Goal: Contribute content: Contribute content

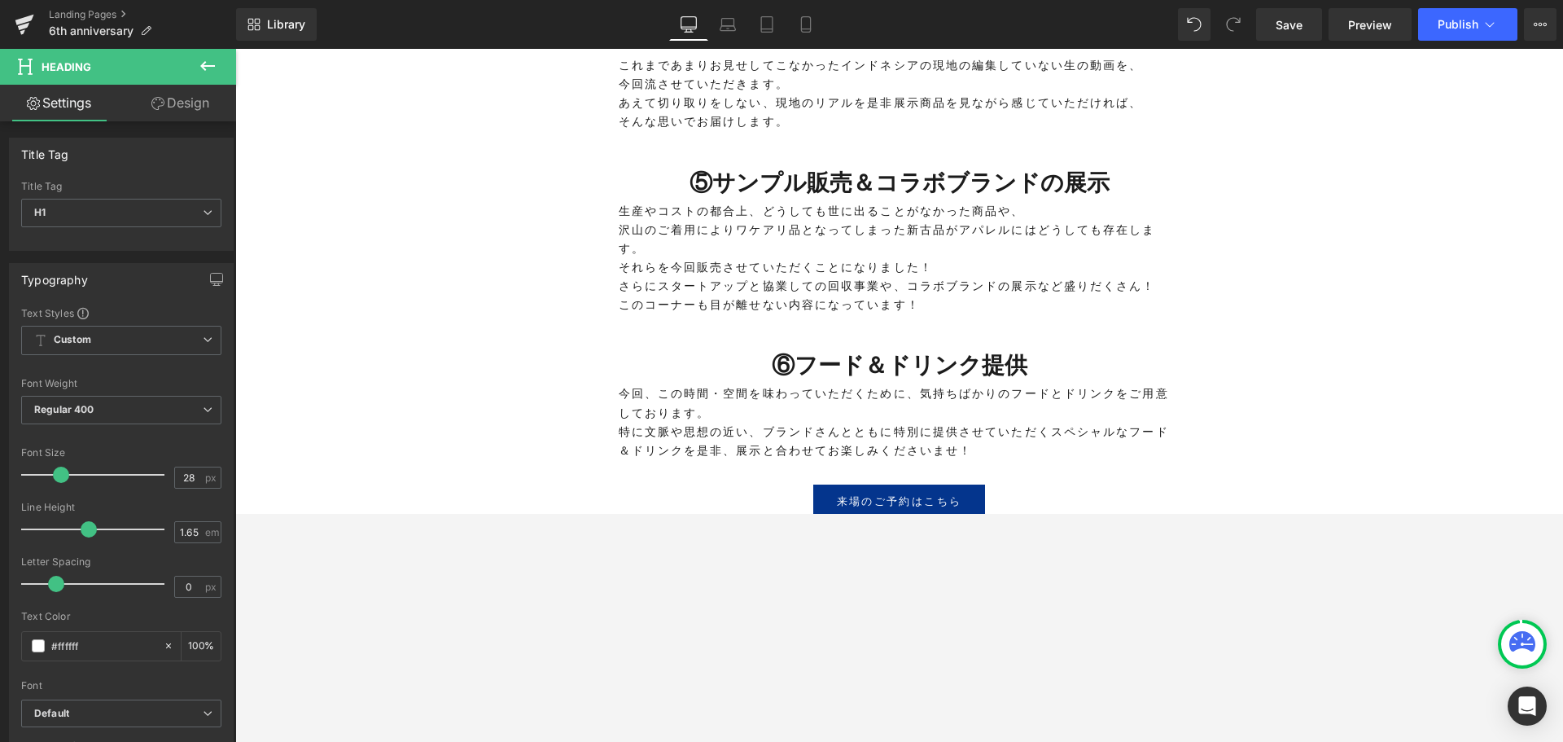
scroll to position [3044, 0]
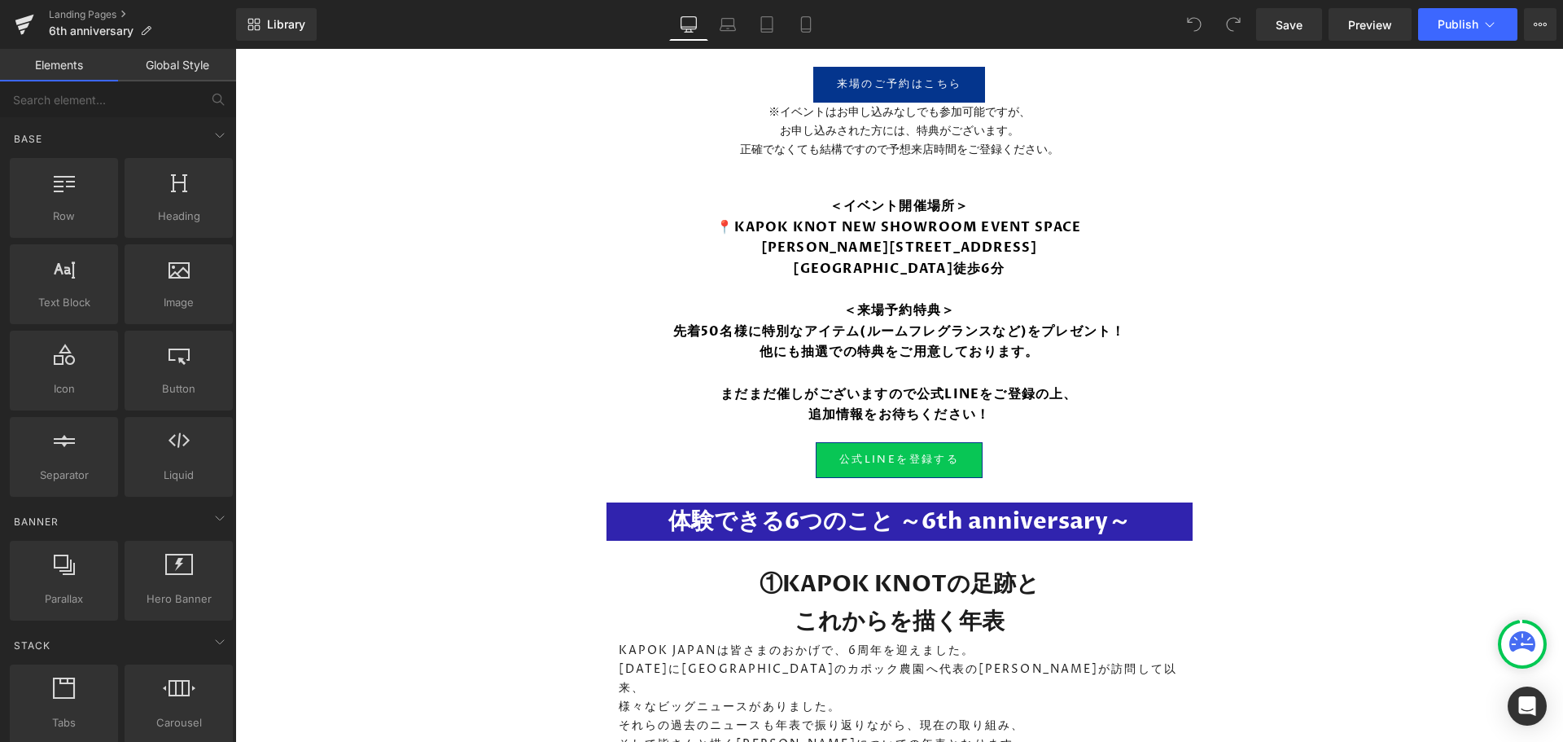
scroll to position [2442, 0]
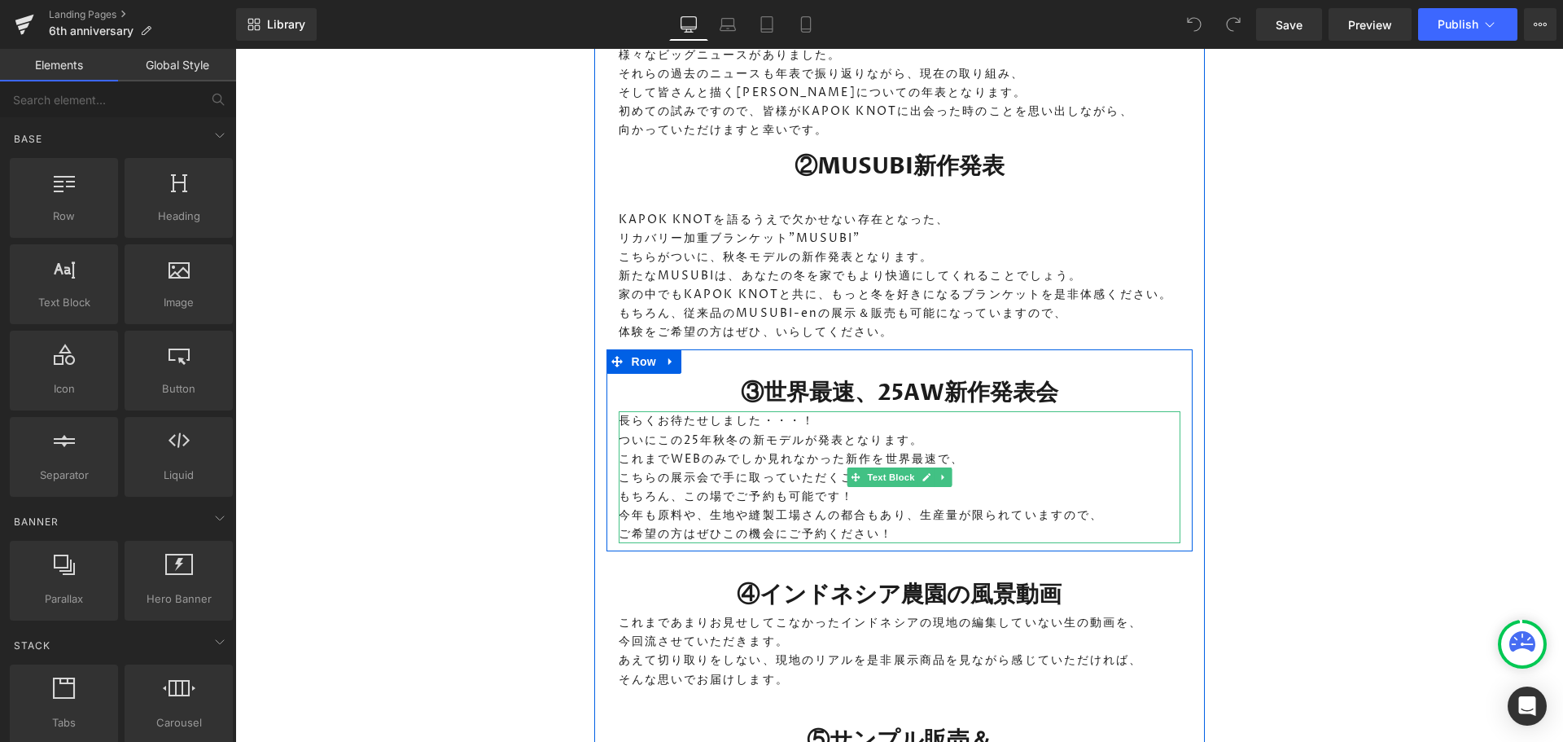
drag, startPoint x: 926, startPoint y: 492, endPoint x: 556, endPoint y: 353, distance: 395.7
click at [926, 524] on p "ご希望の方はぜひこの機会にご予約ください！" at bounding box center [900, 533] width 562 height 19
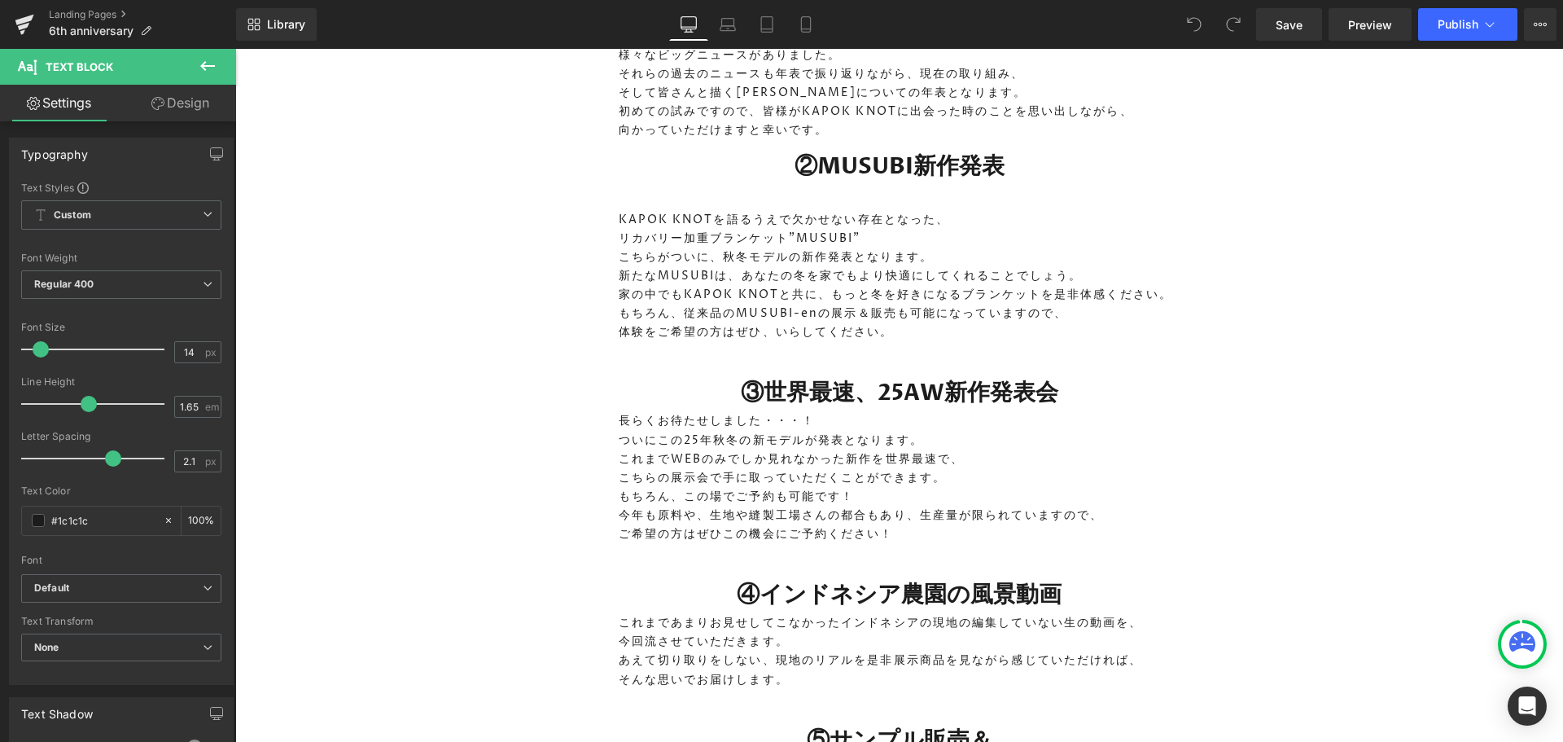
click at [202, 58] on icon at bounding box center [208, 66] width 20 height 20
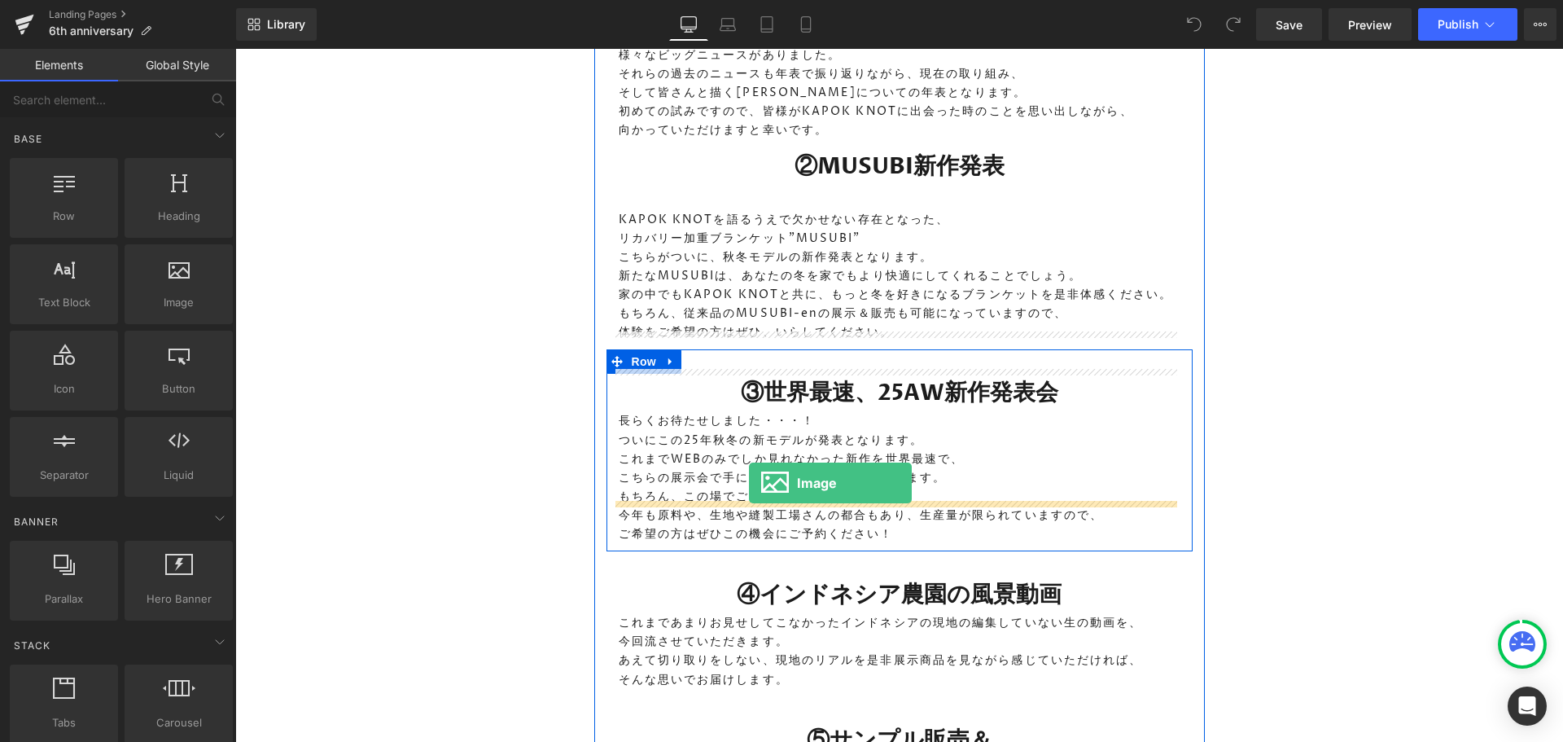
drag, startPoint x: 403, startPoint y: 358, endPoint x: 749, endPoint y: 483, distance: 367.7
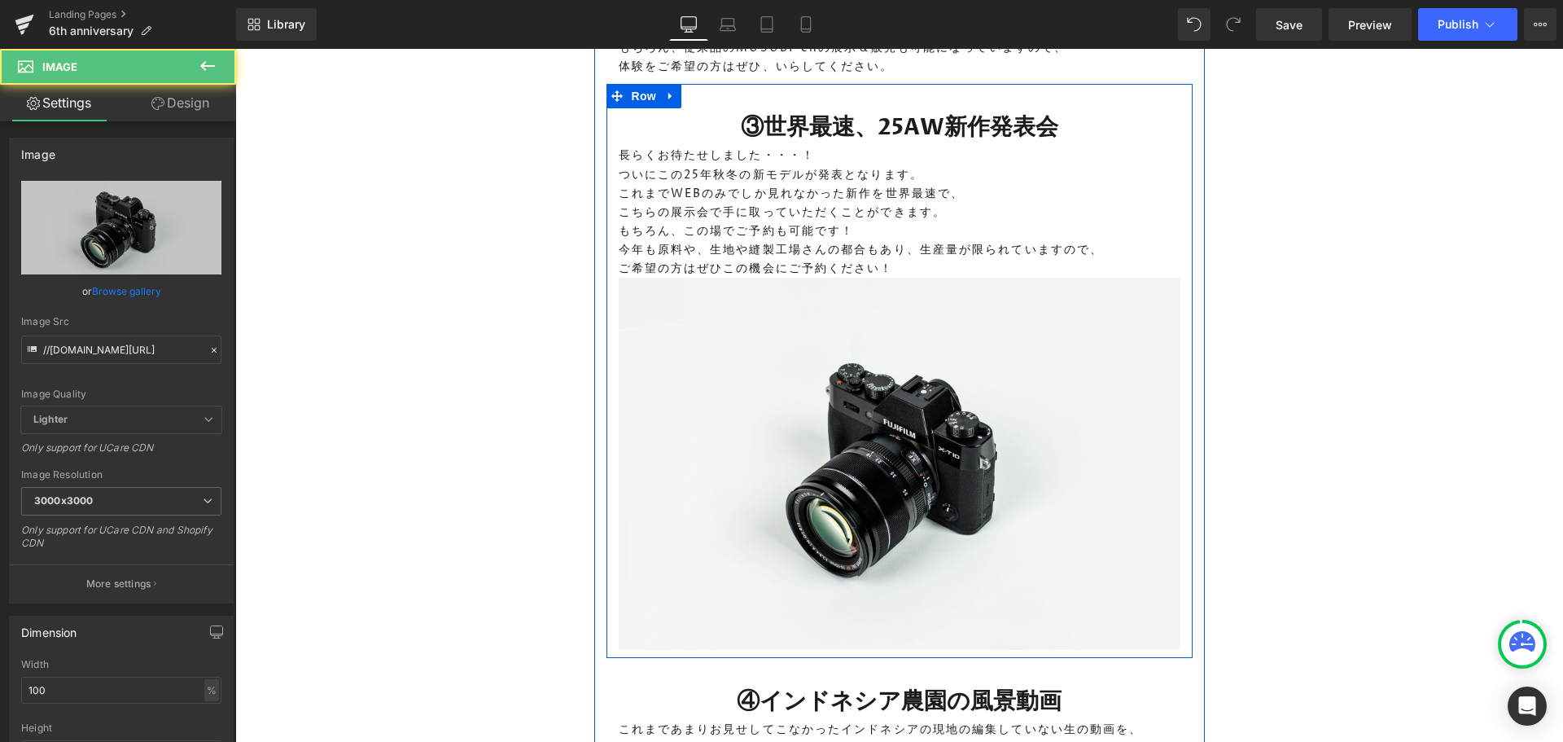
scroll to position [2768, 0]
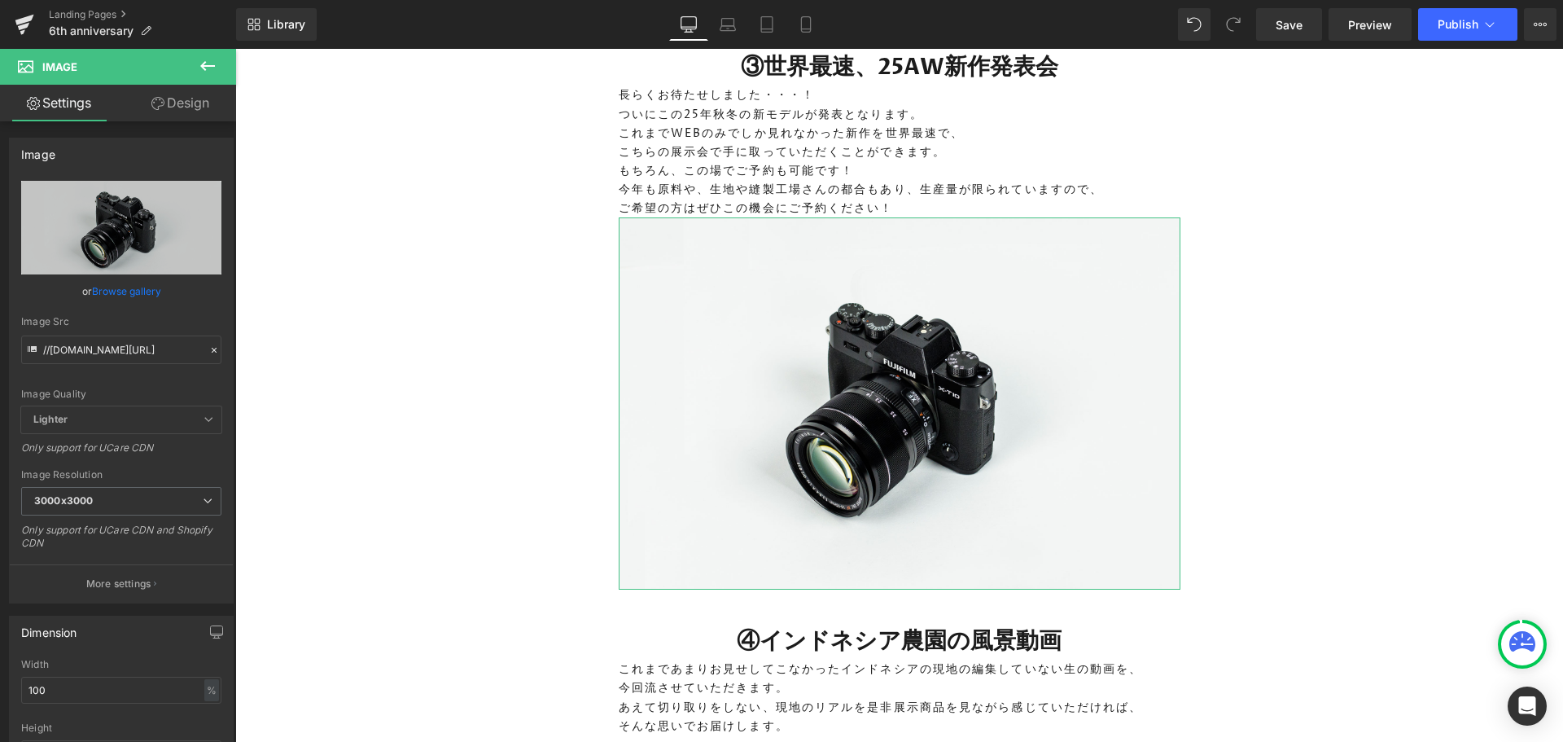
click at [0, 0] on icon "Replace Image" at bounding box center [0, 0] width 0 height 0
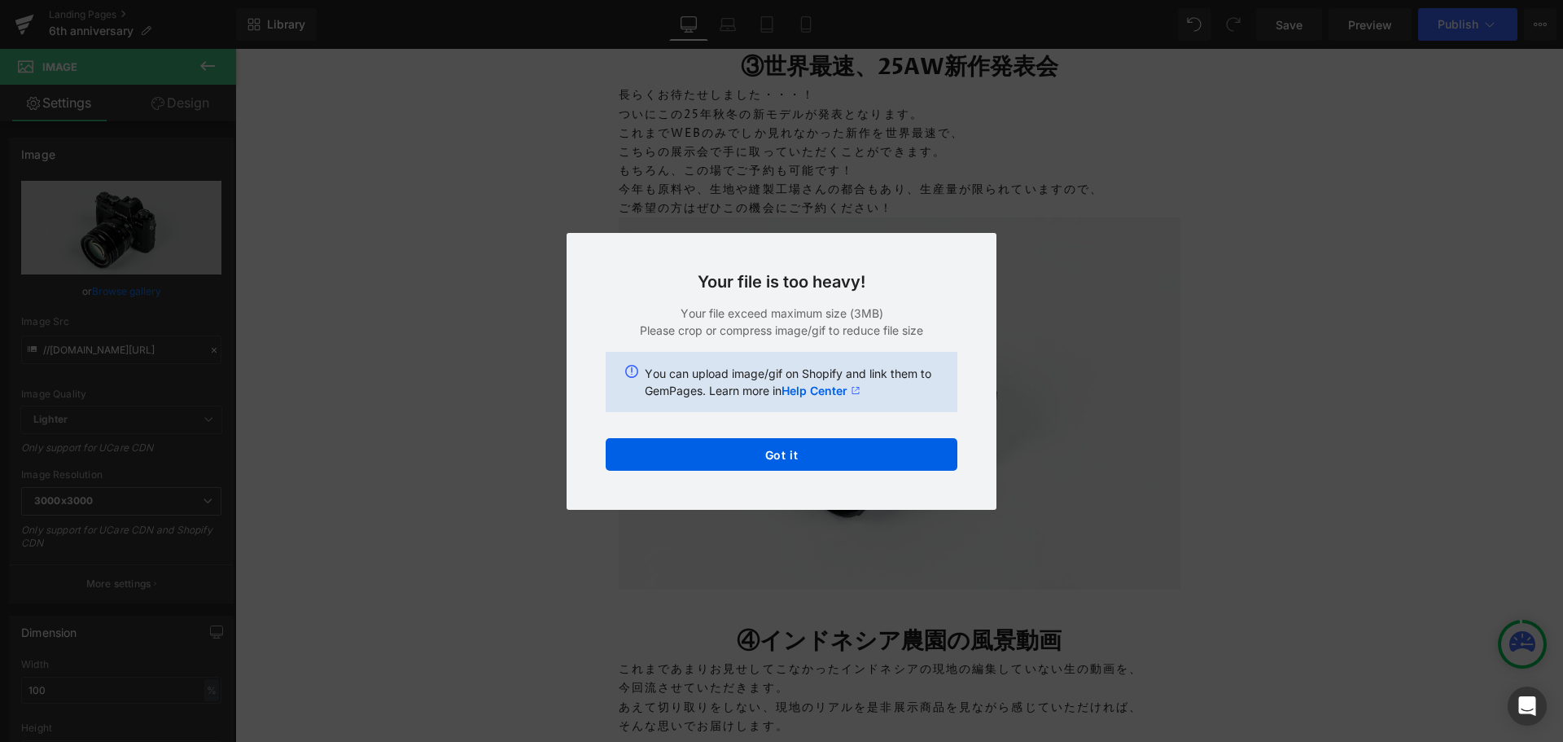
click at [816, 450] on button "Got it" at bounding box center [782, 454] width 352 height 33
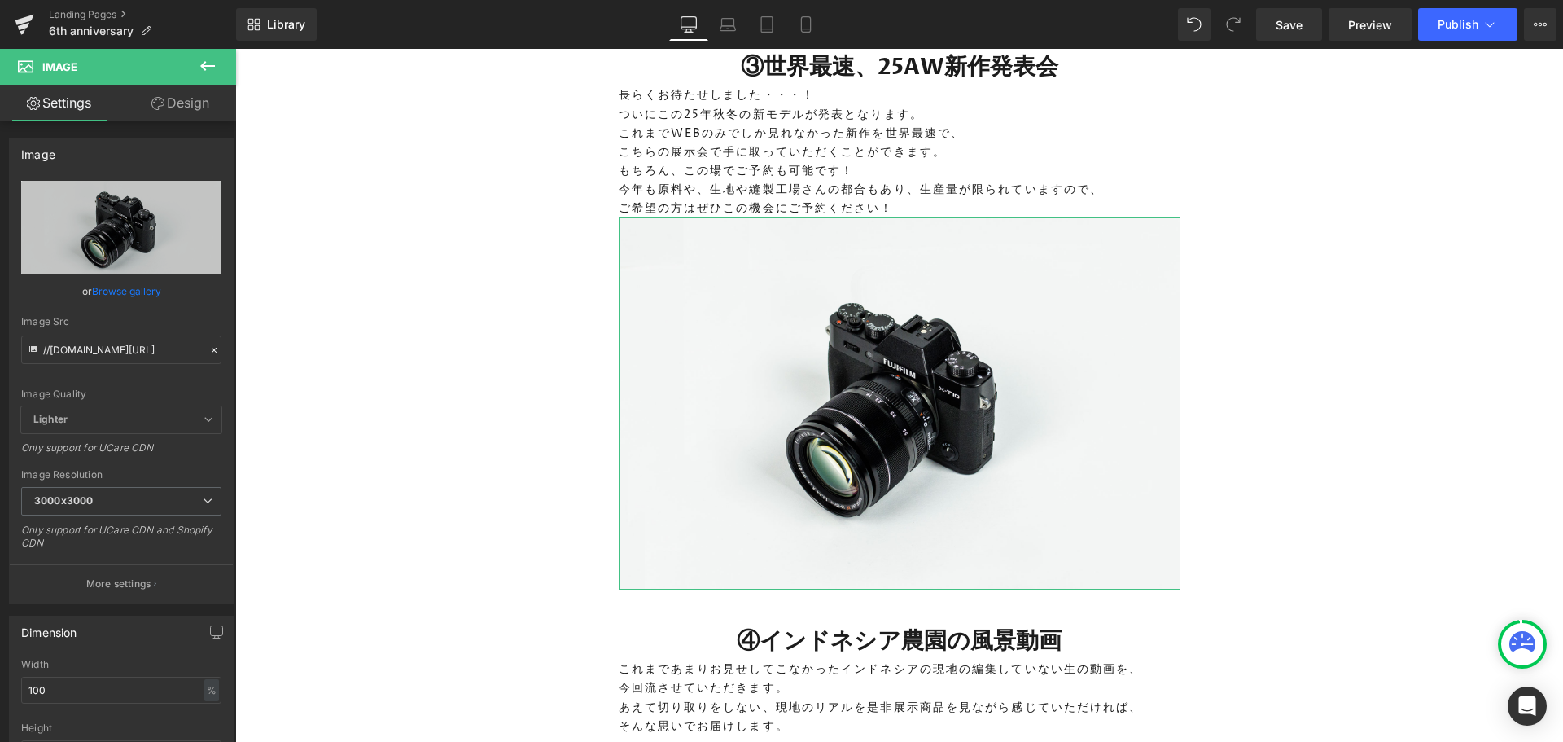
click at [0, 0] on icon "Replace Image" at bounding box center [0, 0] width 0 height 0
type input "C:\fakepath\1 (1) (1).png"
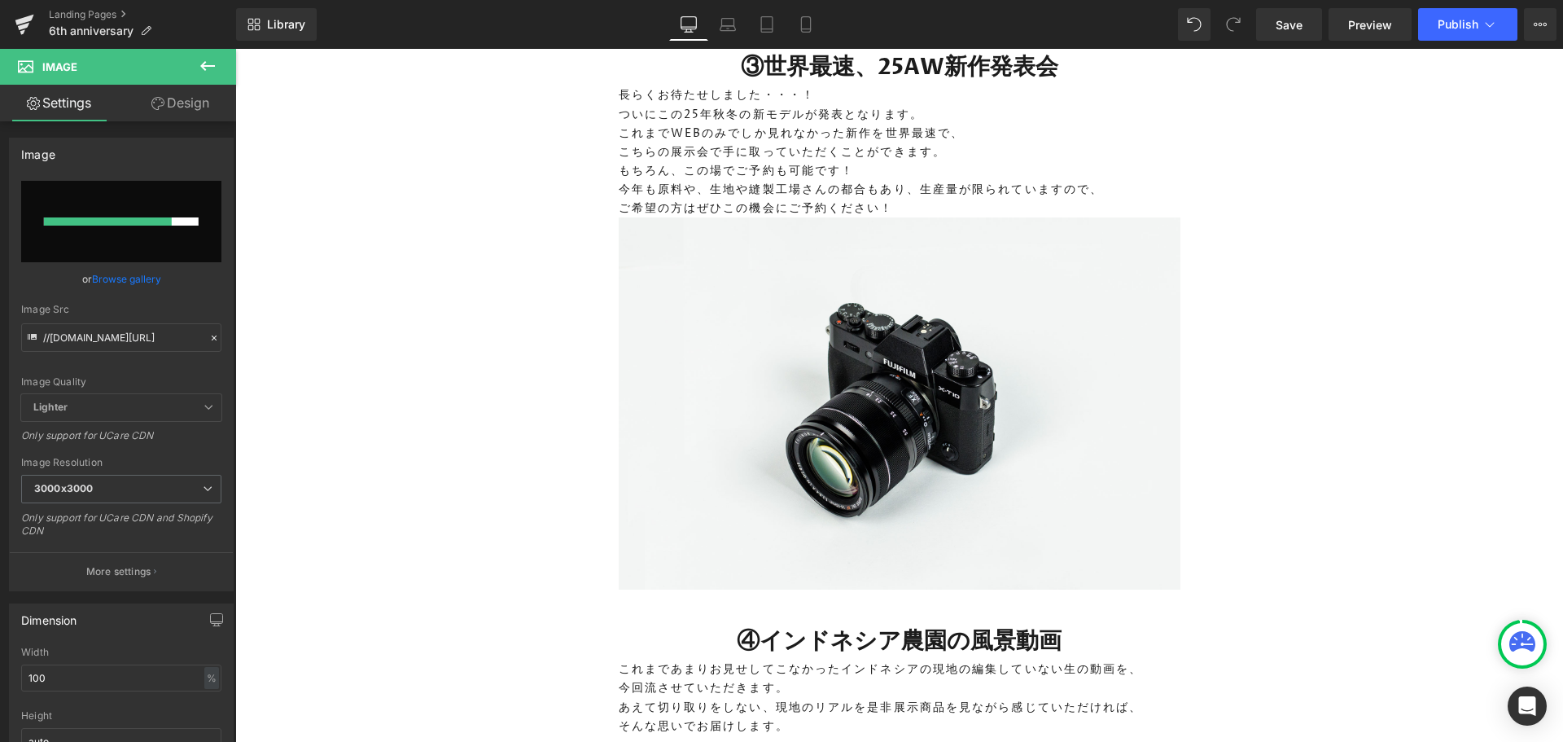
type input "https://ucarecdn.com/af6cf401-b1a8-43ca-a21f-ddd927b50e06/-/format/auto/-/previ…"
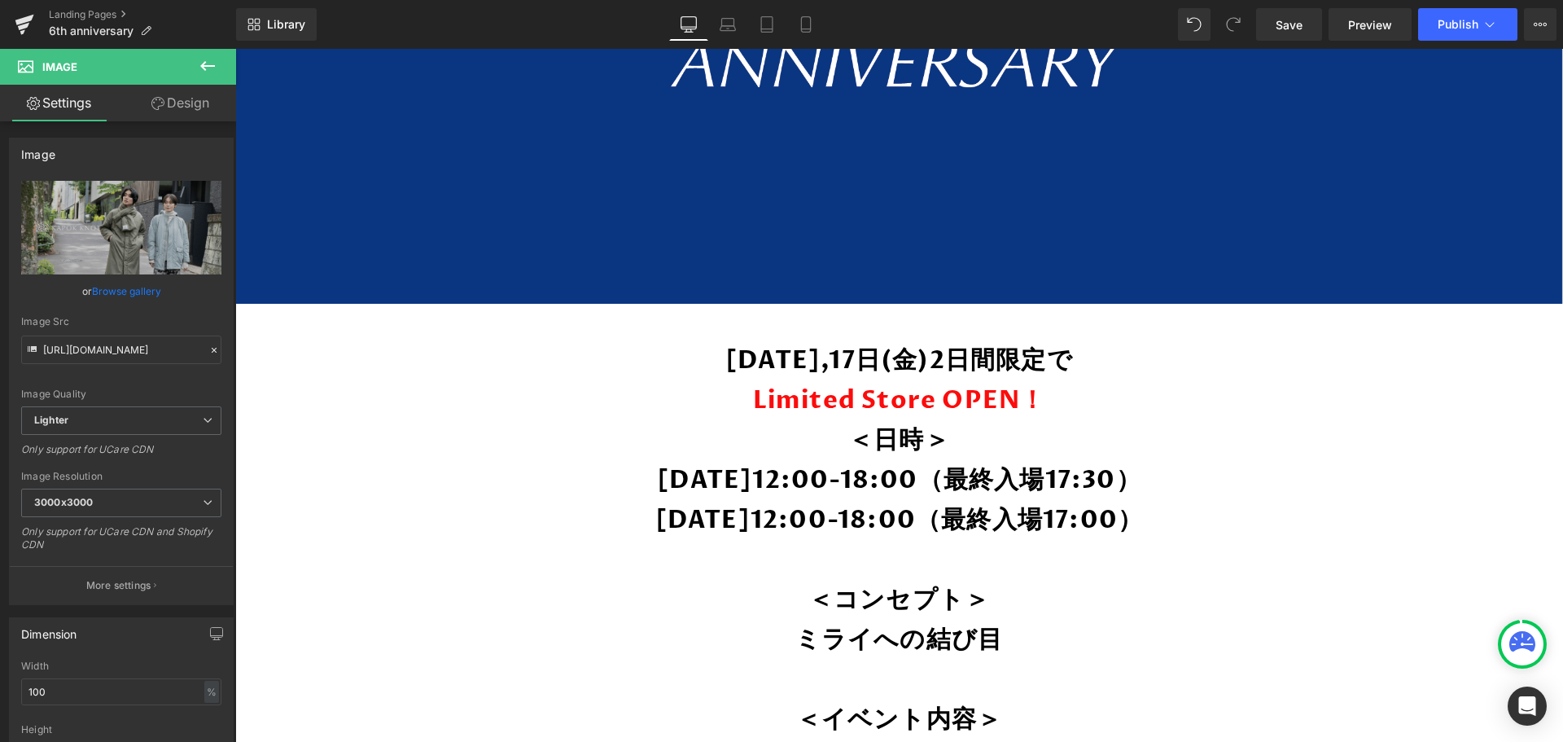
scroll to position [977, 0]
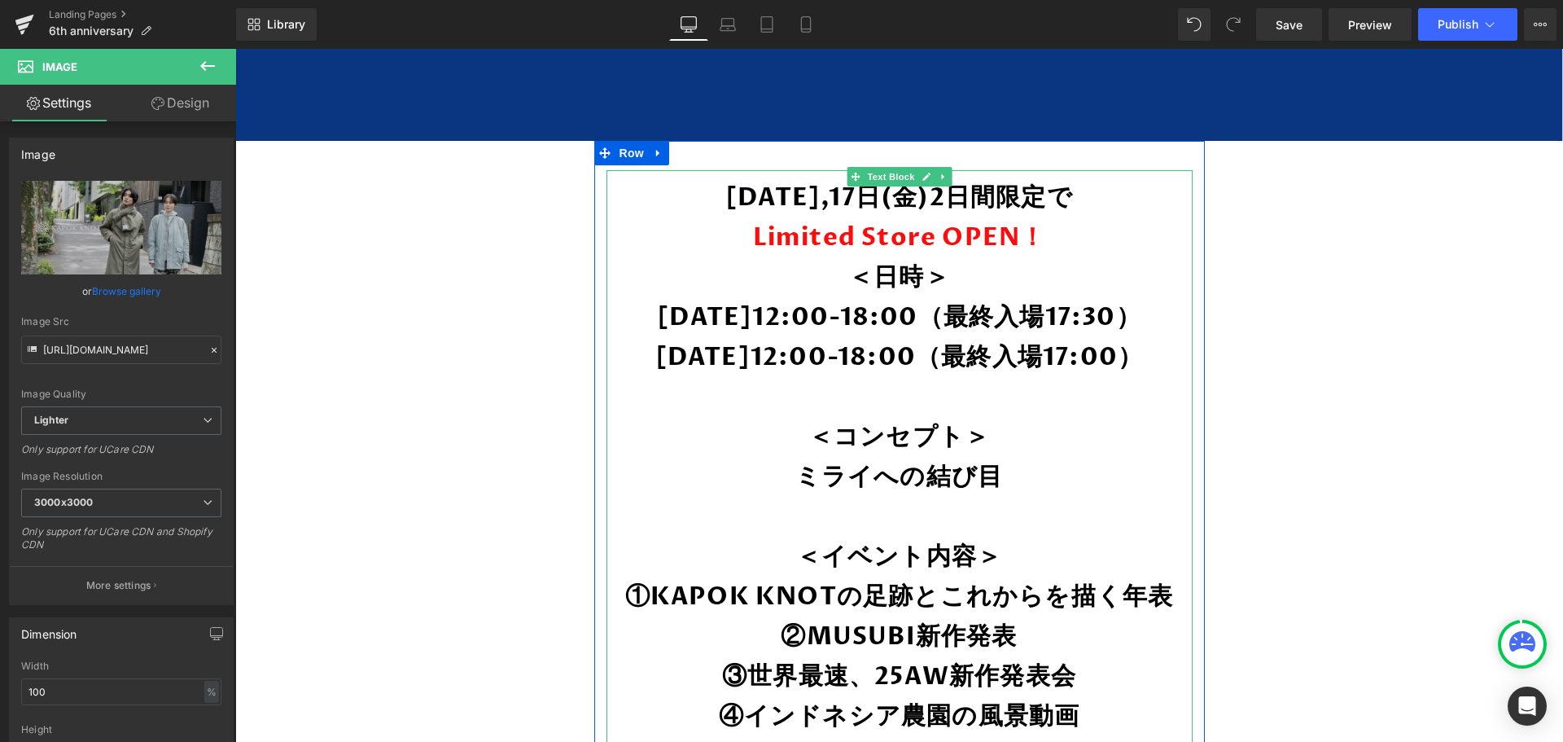
click at [899, 387] on p at bounding box center [900, 398] width 554 height 40
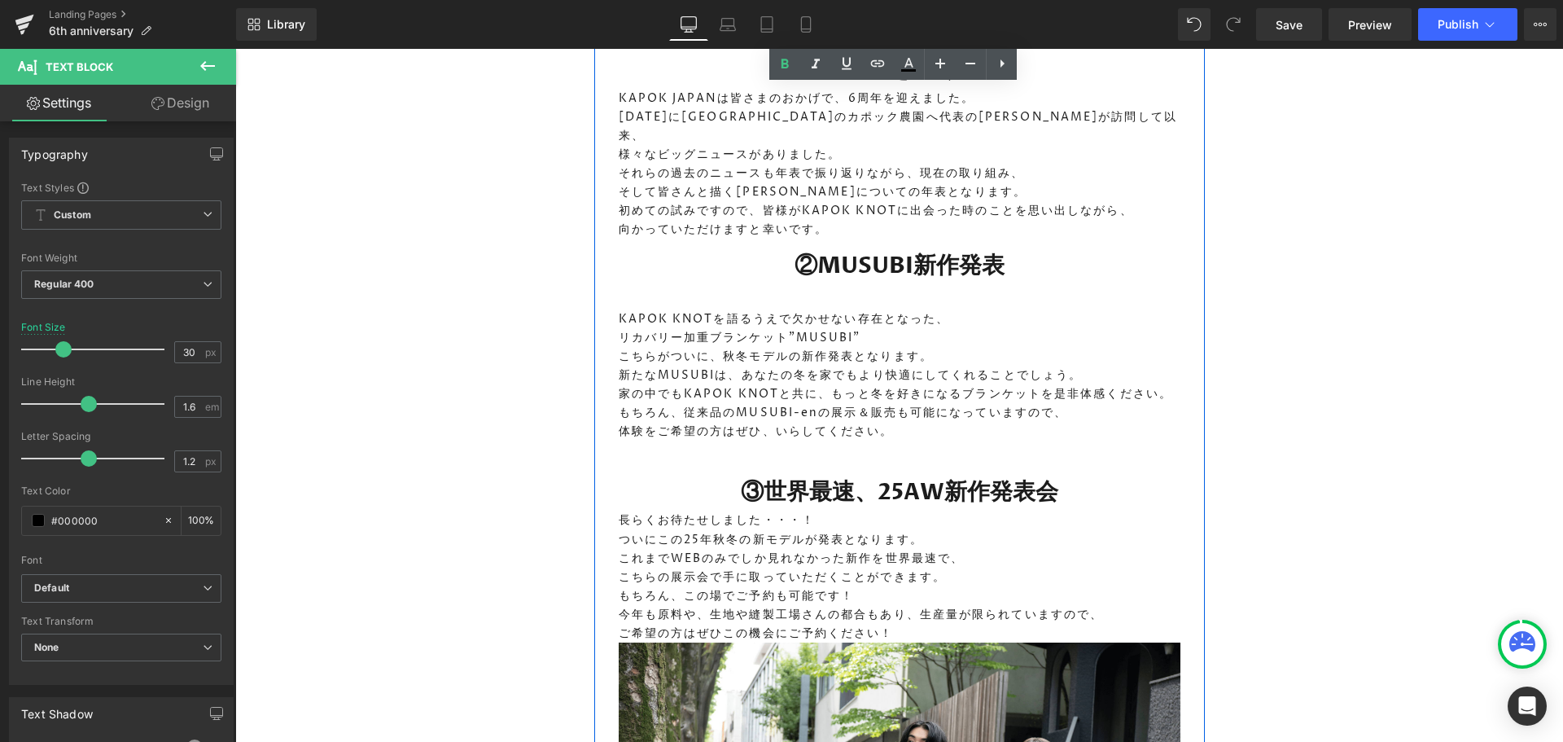
scroll to position [2279, 0]
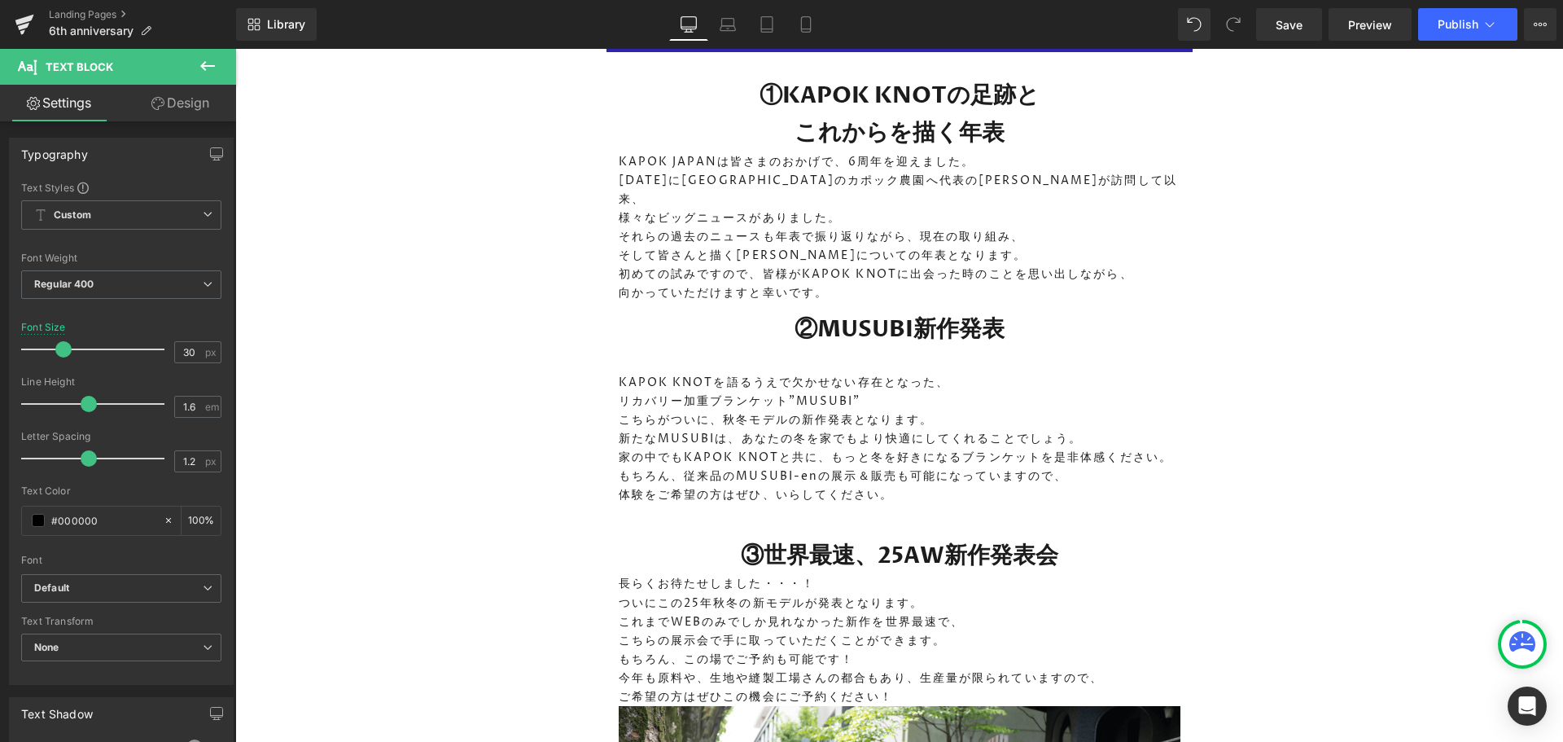
click at [188, 104] on link "Design" at bounding box center [180, 103] width 118 height 37
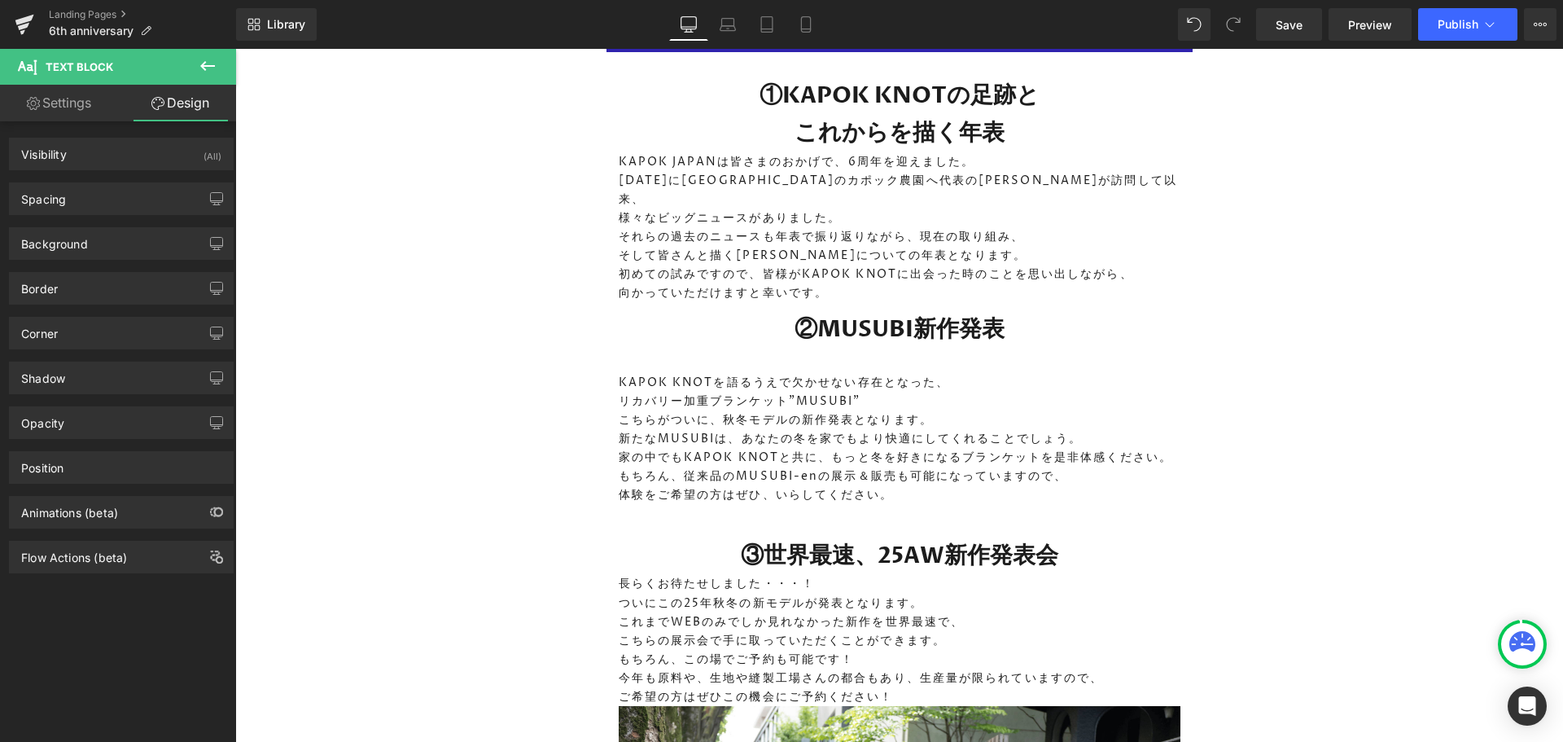
click at [201, 66] on icon at bounding box center [207, 66] width 15 height 10
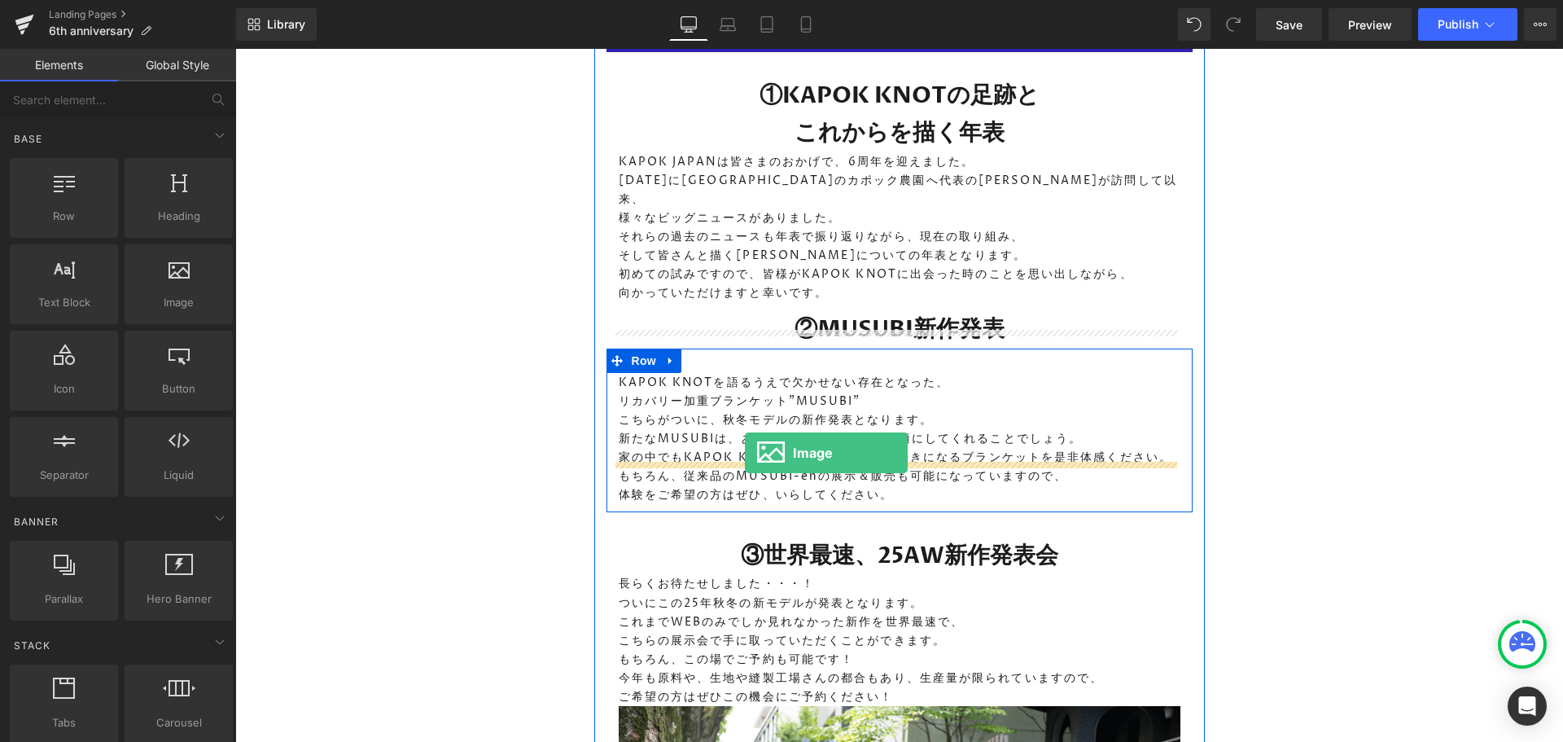
drag, startPoint x: 411, startPoint y: 314, endPoint x: 745, endPoint y: 453, distance: 361.3
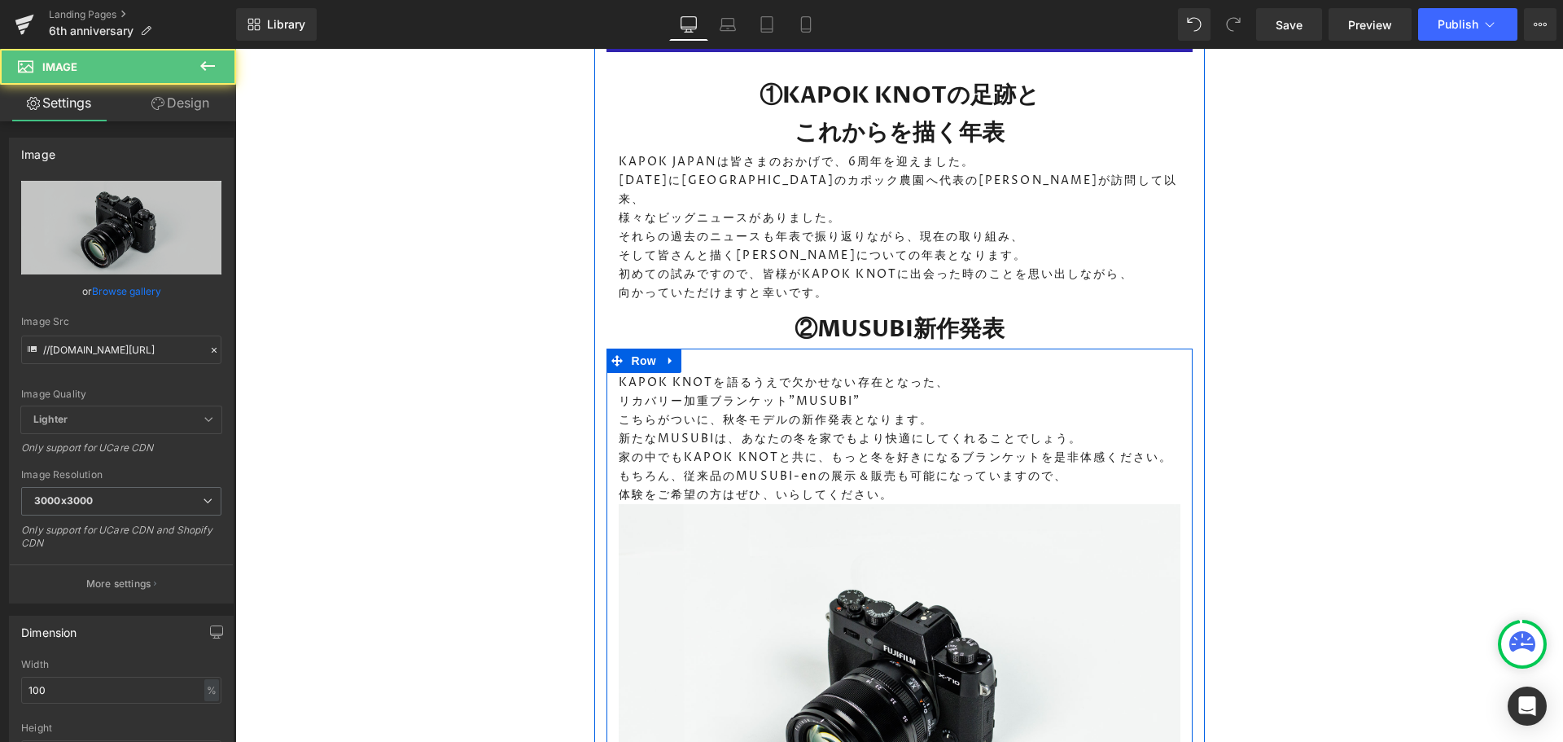
scroll to position [2442, 0]
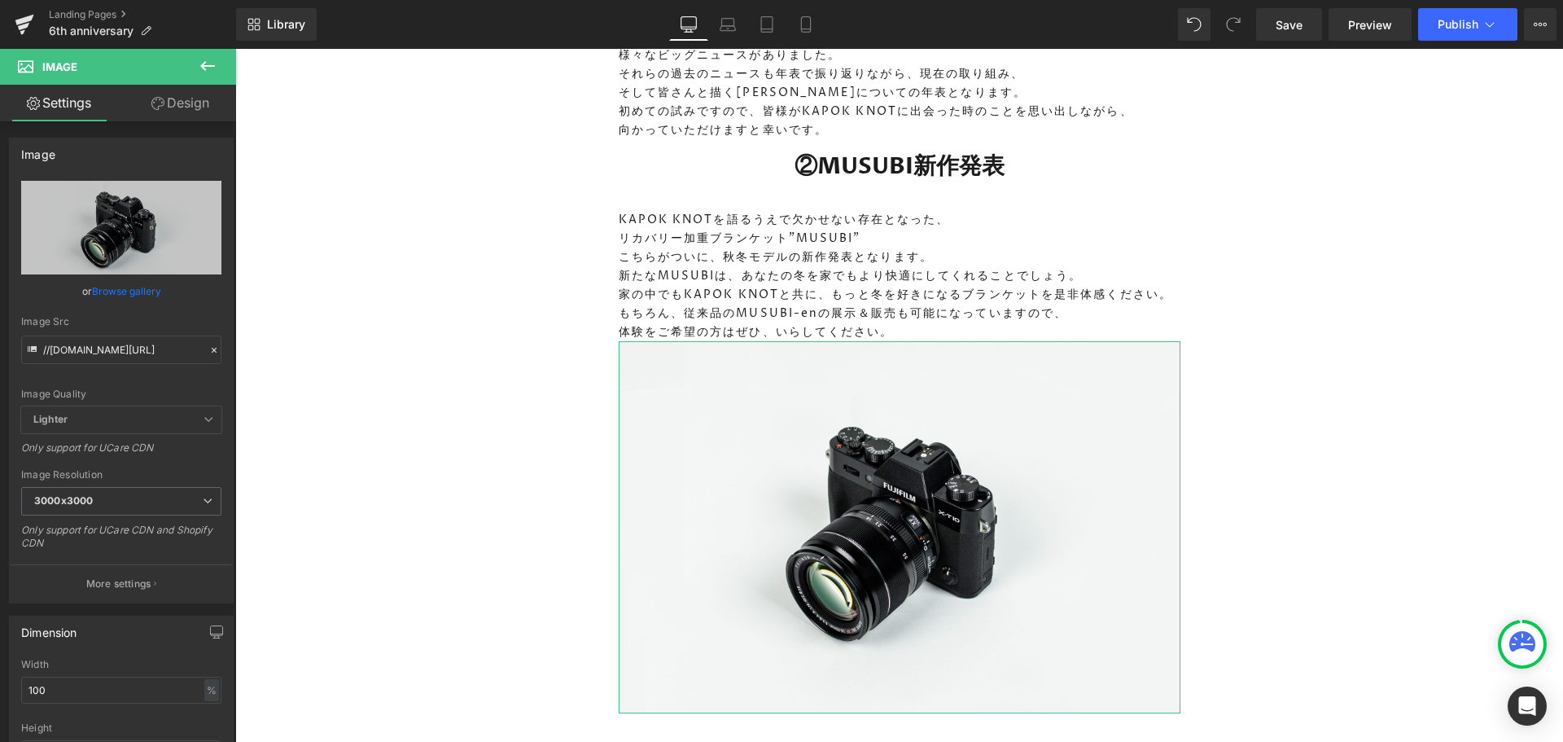
click at [0, 0] on icon "Replace Image" at bounding box center [0, 0] width 0 height 0
type input "C:\fakepath\1 (2).png"
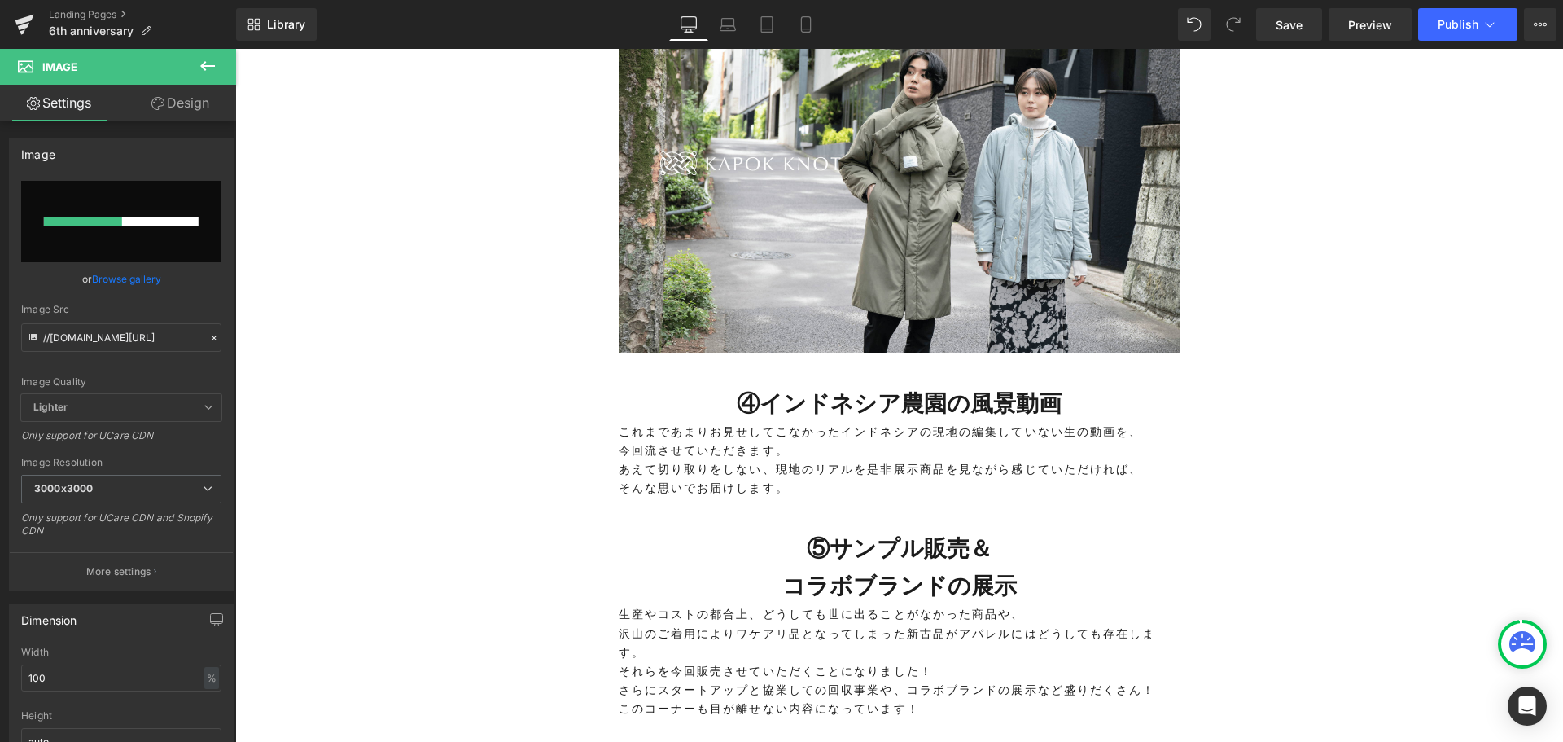
scroll to position [3419, 0]
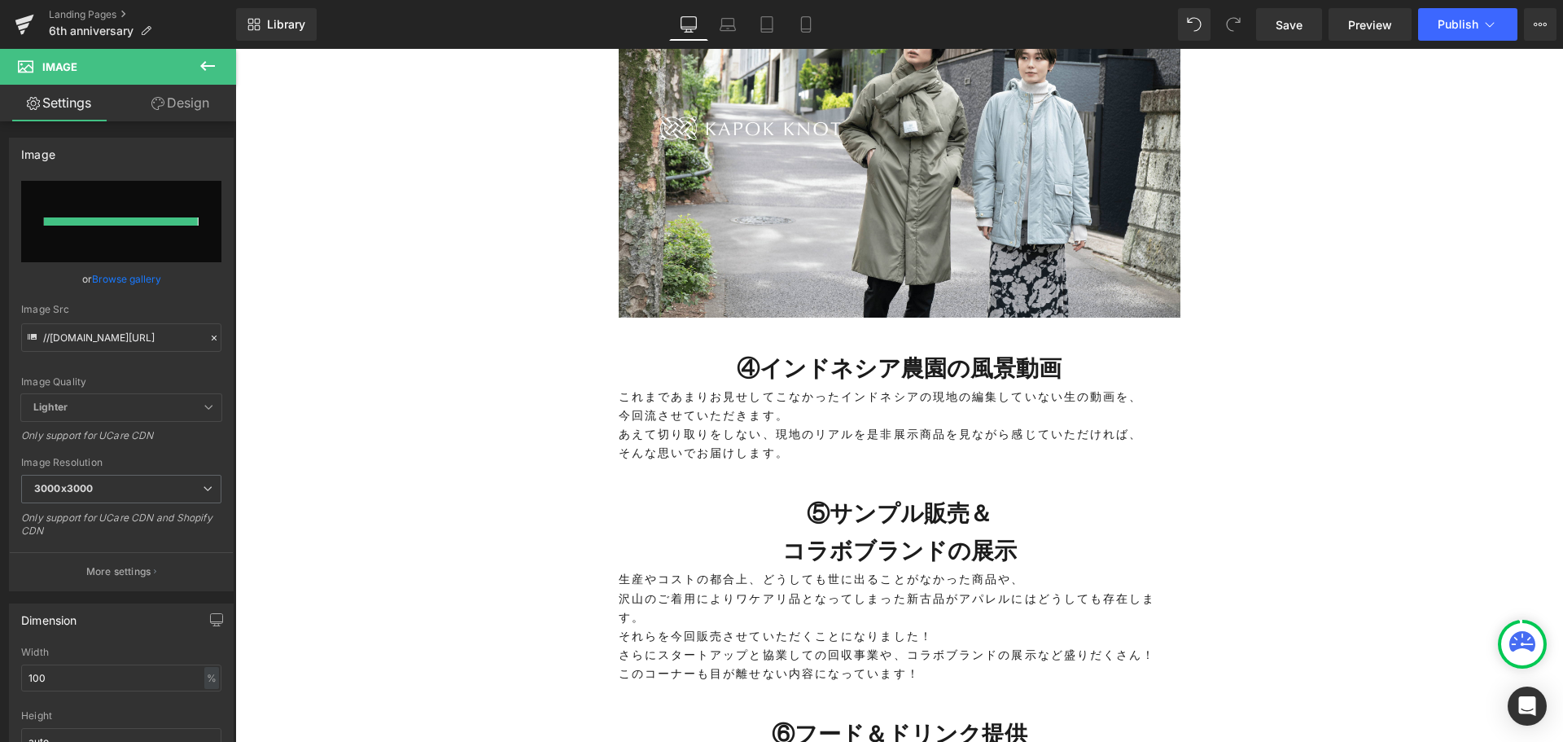
type input "https://ucarecdn.com/2c95f5bf-06d8-4dc4-aaf3-869143b5007d/-/format/auto/-/previ…"
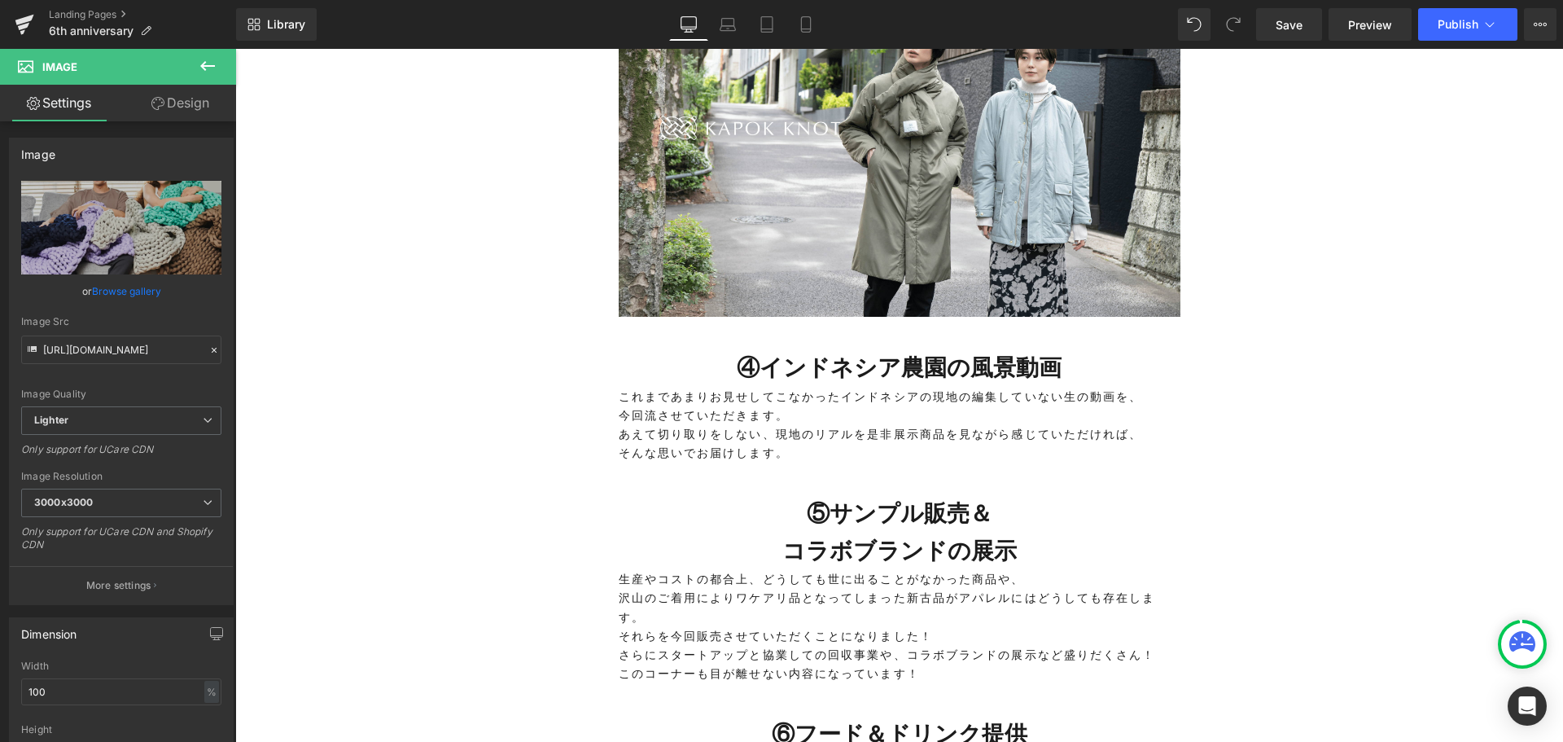
click at [206, 72] on icon at bounding box center [208, 66] width 20 height 20
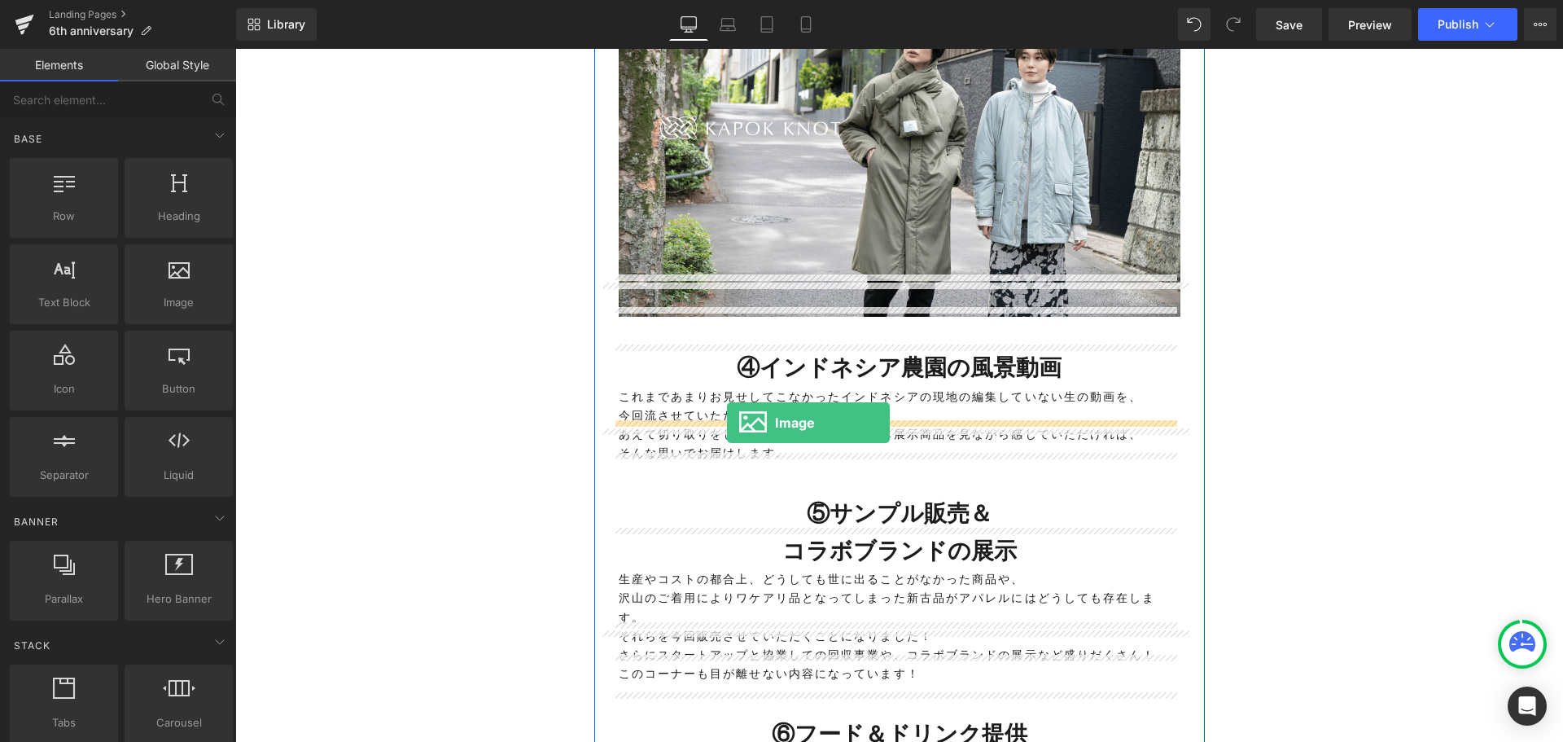
drag, startPoint x: 404, startPoint y: 335, endPoint x: 727, endPoint y: 422, distance: 334.7
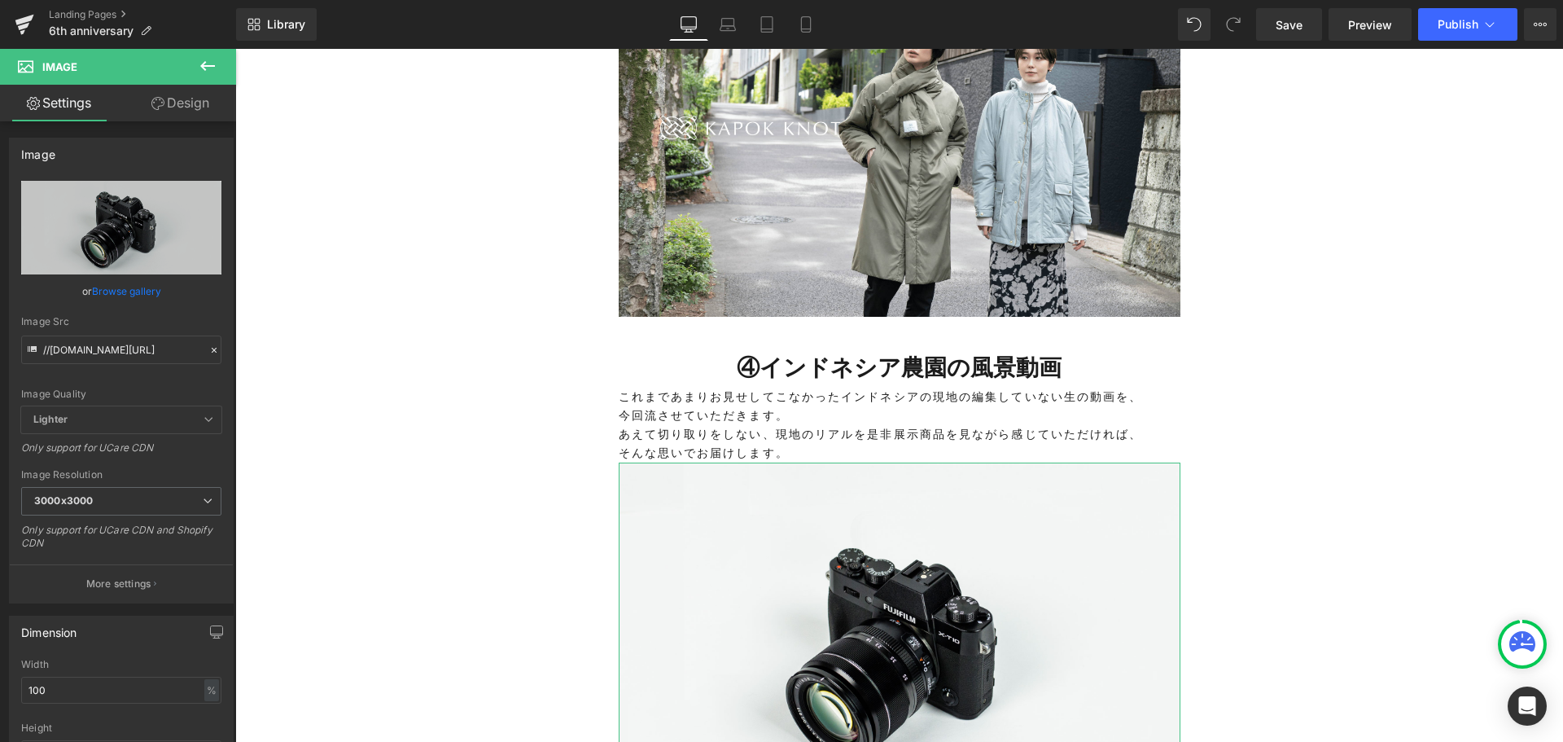
click at [0, 0] on icon "Replace Image" at bounding box center [0, 0] width 0 height 0
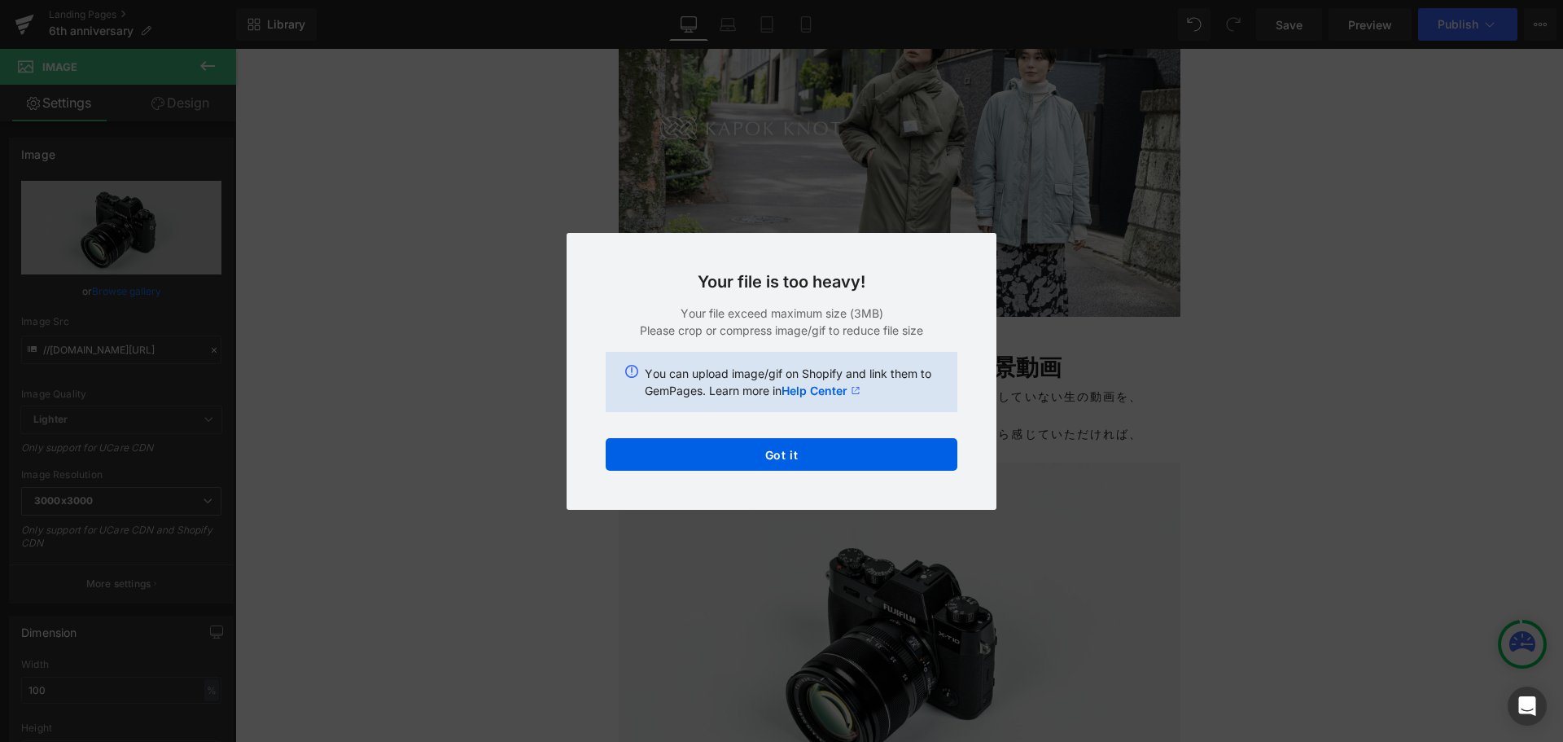
click at [768, 453] on button "Got it" at bounding box center [782, 454] width 352 height 33
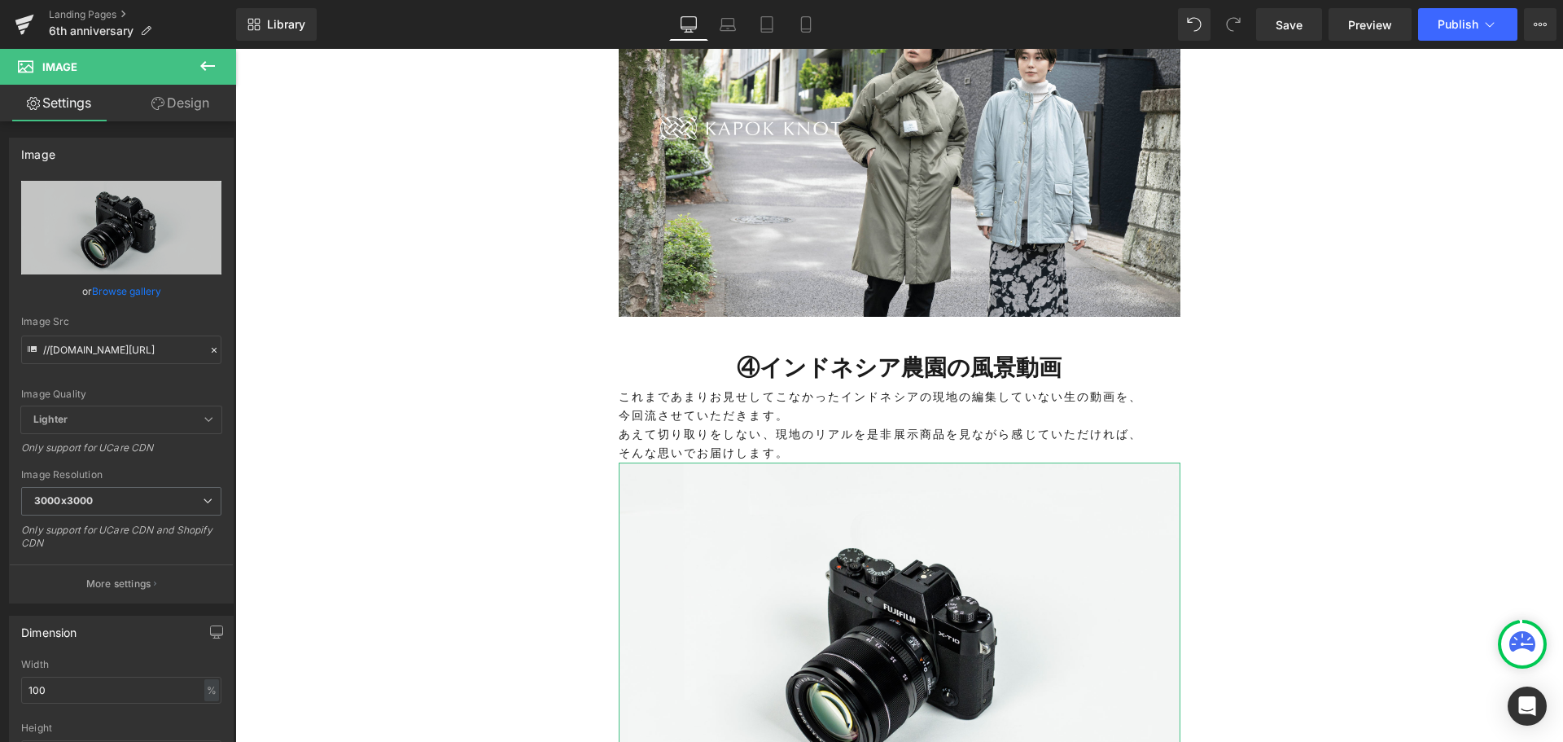
click at [0, 0] on icon "Replace Image" at bounding box center [0, 0] width 0 height 0
type input "C:\fakepath\DSC07470 (1) (1).jpg"
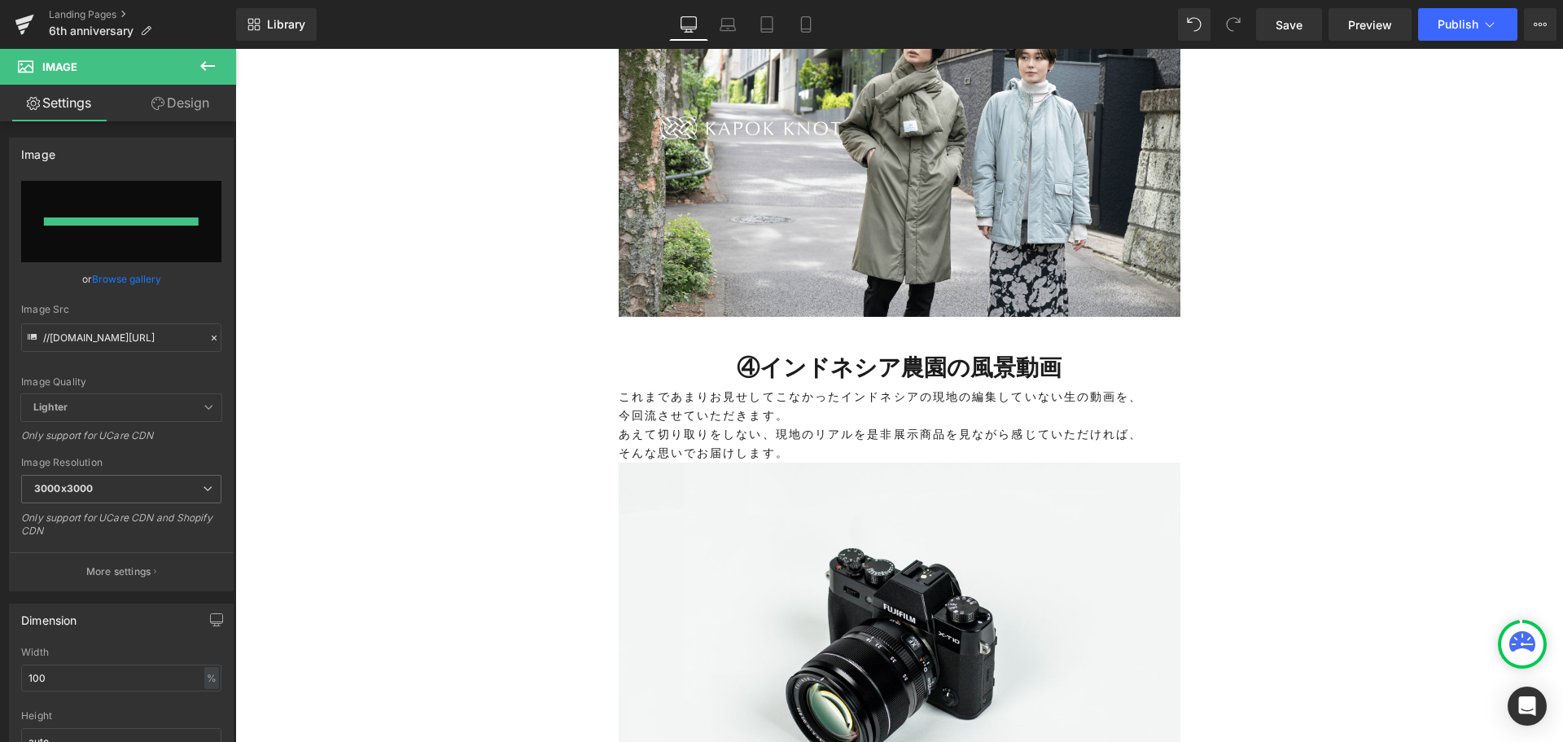
type input "https://ucarecdn.com/9c060f07-2e54-4353-a843-dd15afc21c7c/-/format/auto/-/previ…"
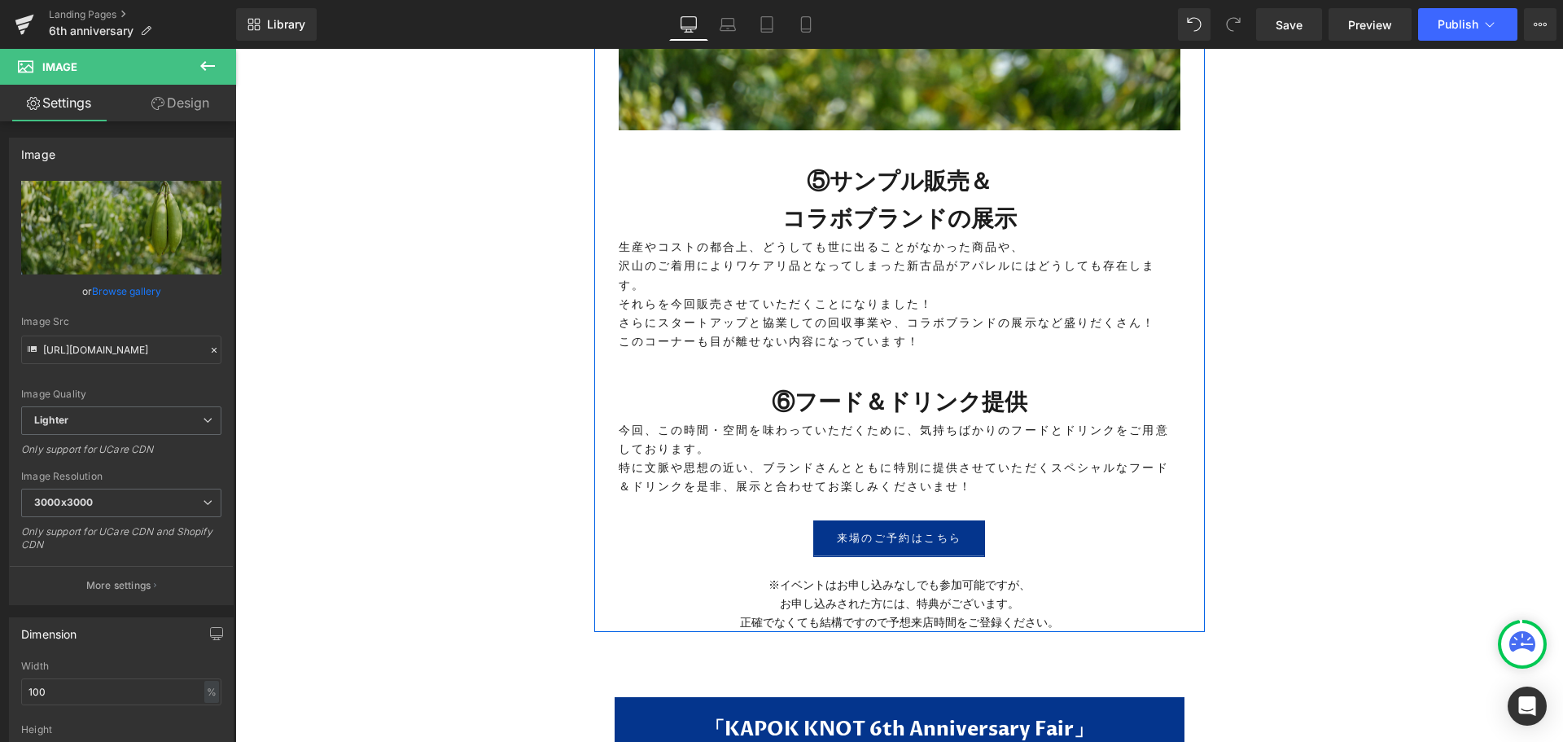
scroll to position [4260, 0]
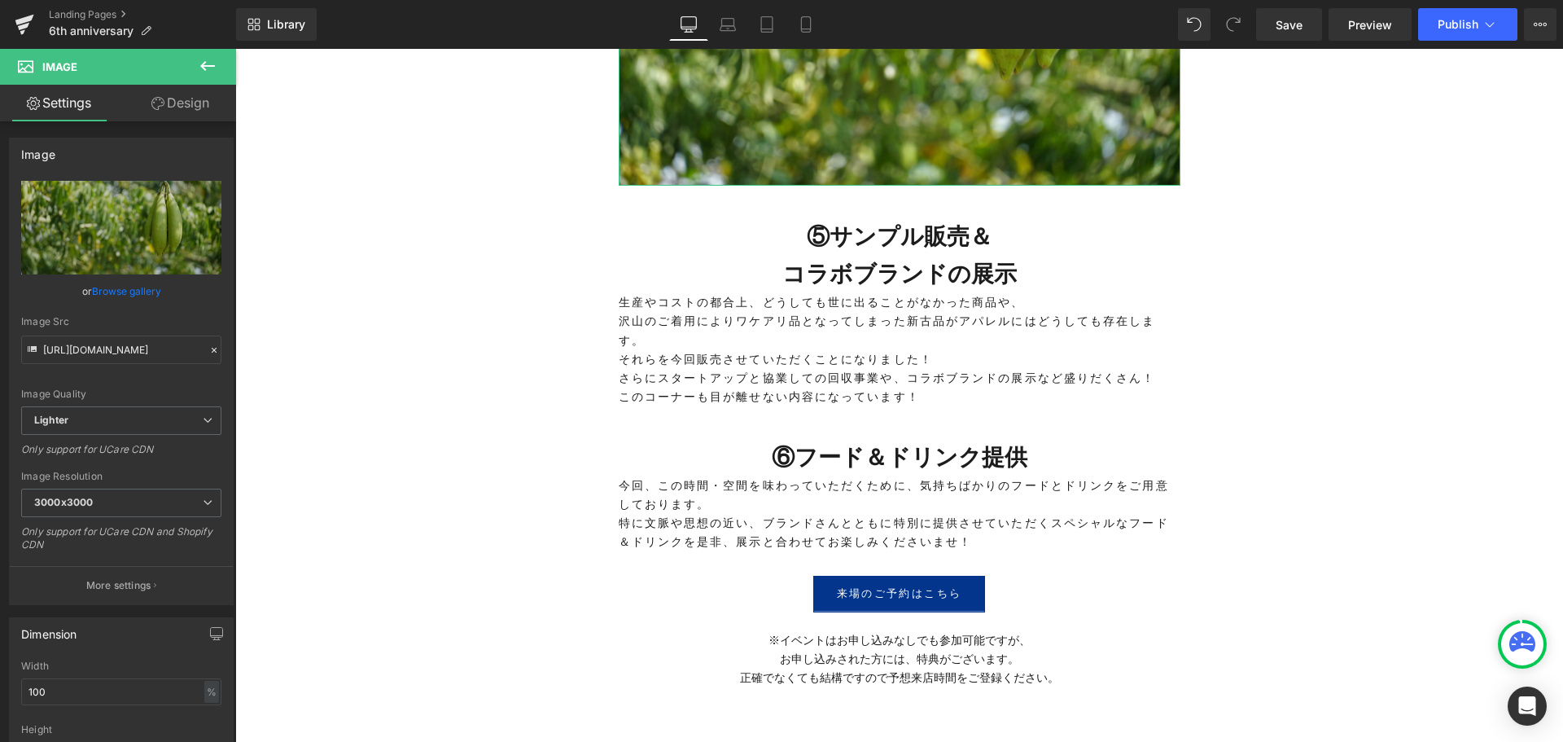
click at [184, 114] on link "Design" at bounding box center [180, 103] width 118 height 37
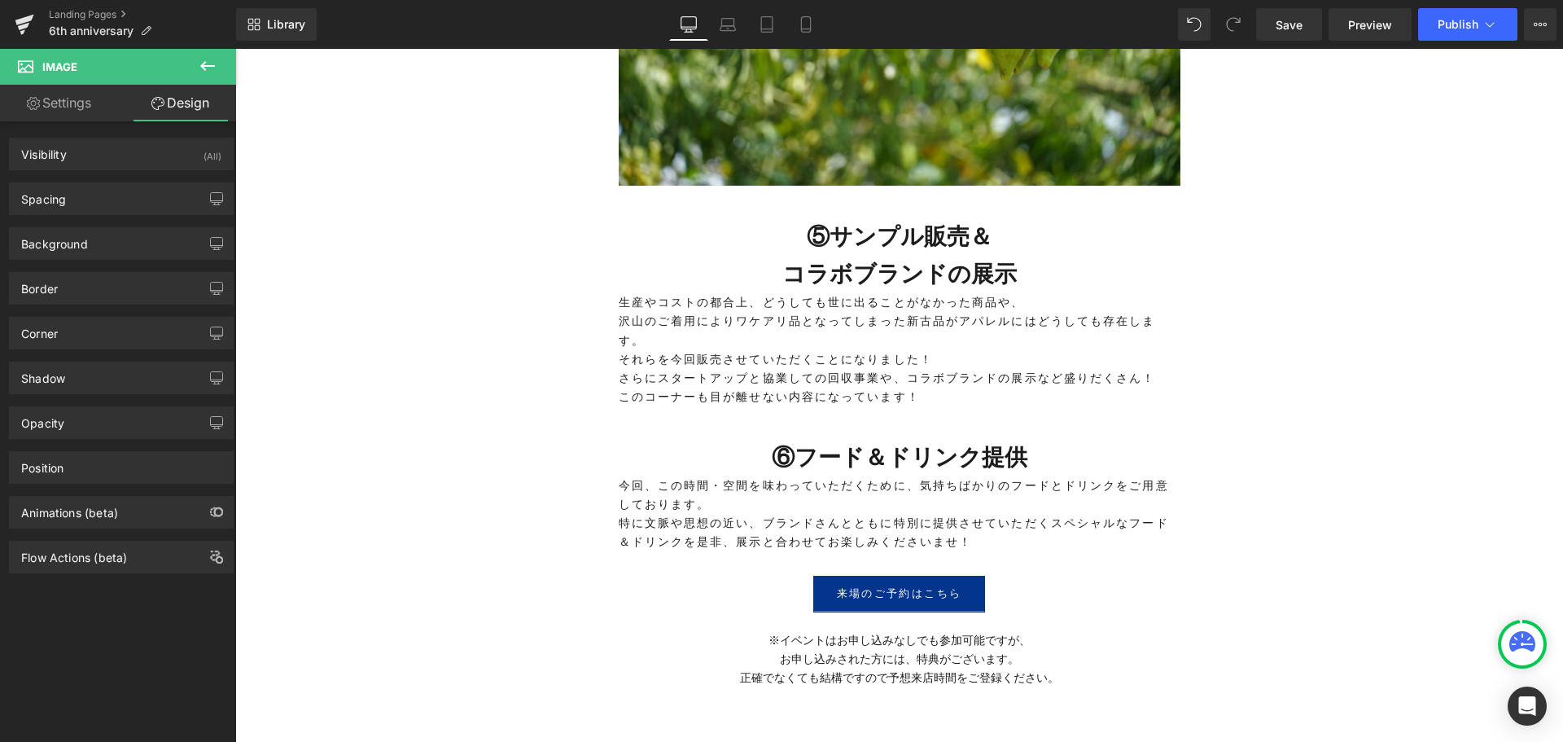
click at [209, 63] on icon at bounding box center [208, 66] width 20 height 20
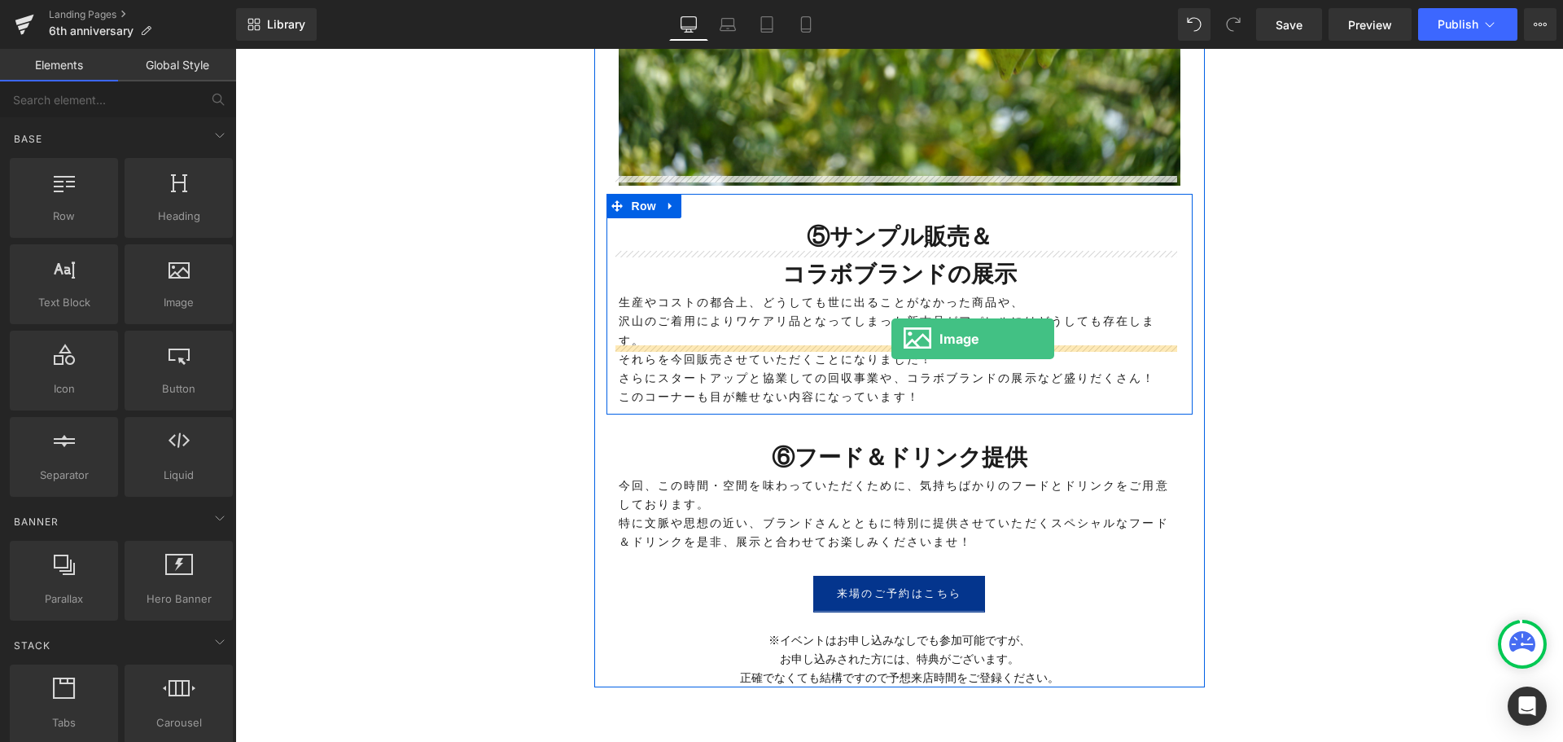
drag, startPoint x: 392, startPoint y: 337, endPoint x: 891, endPoint y: 339, distance: 499.8
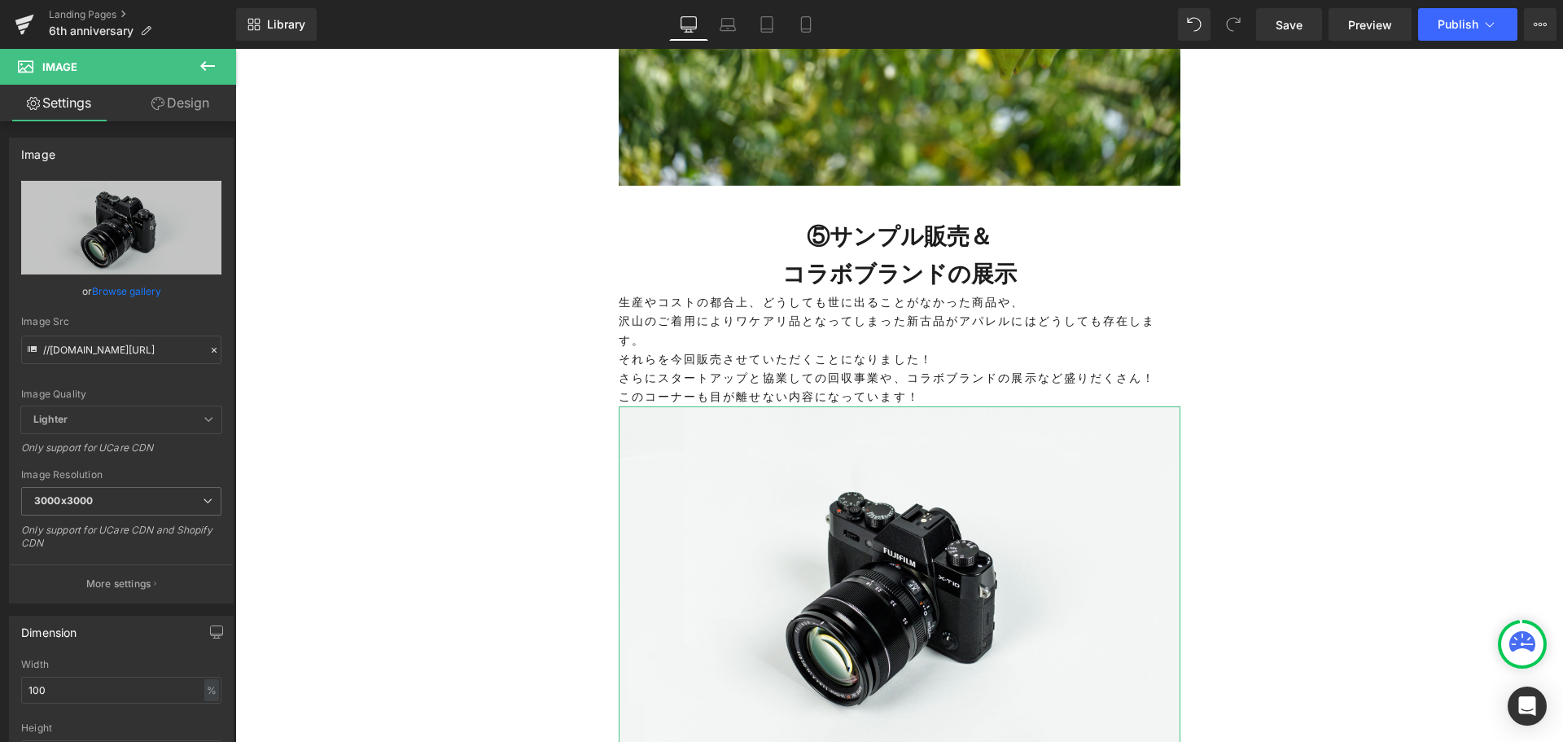
click at [0, 0] on icon at bounding box center [0, 0] width 0 height 0
type input "C:\fakepath\d62588-24-4ebc02021c1a7dd32dfa-3.jpg"
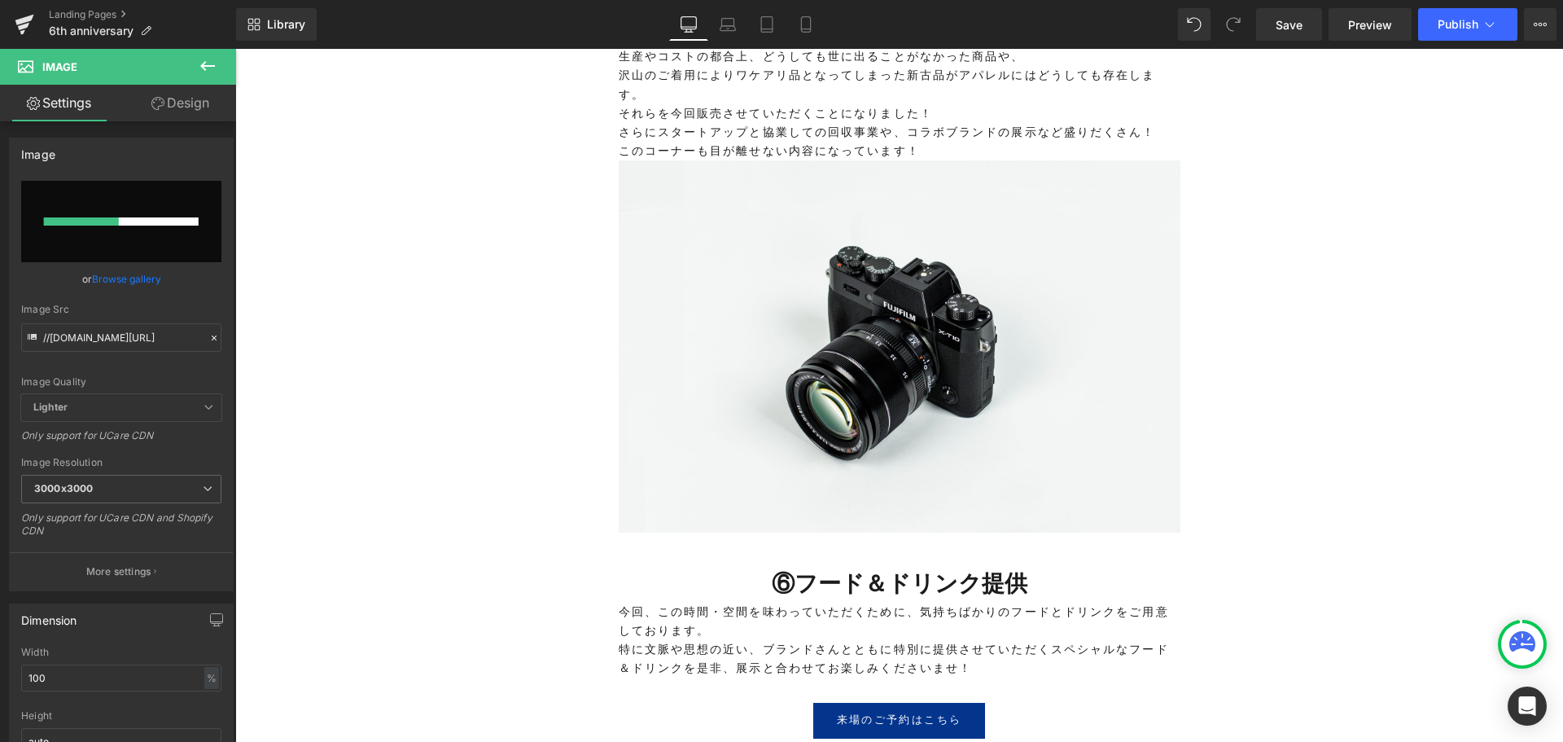
scroll to position [4585, 0]
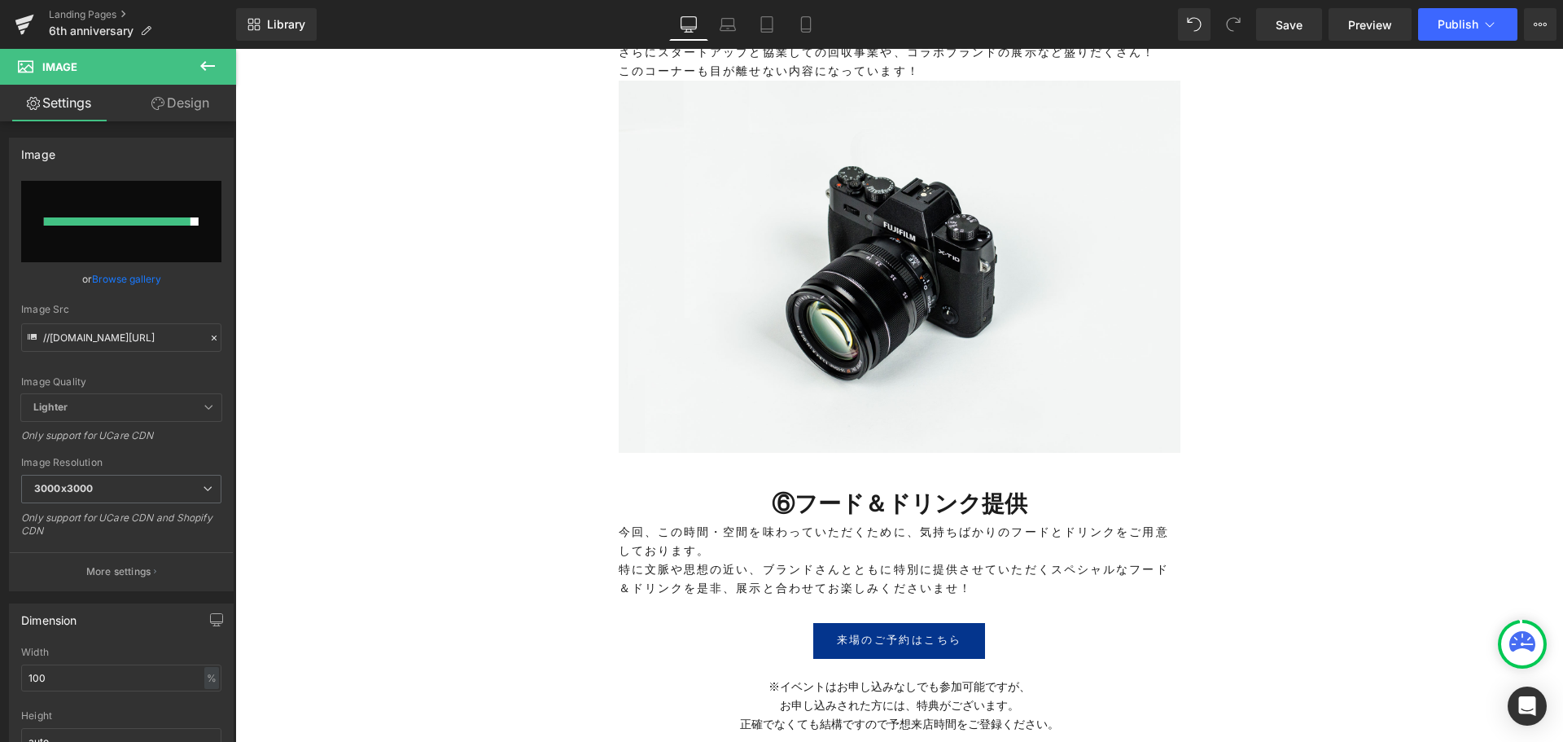
type input "https://ucarecdn.com/437b0969-1041-47f5-99a2-3240fc3006bb/-/format/auto/-/previ…"
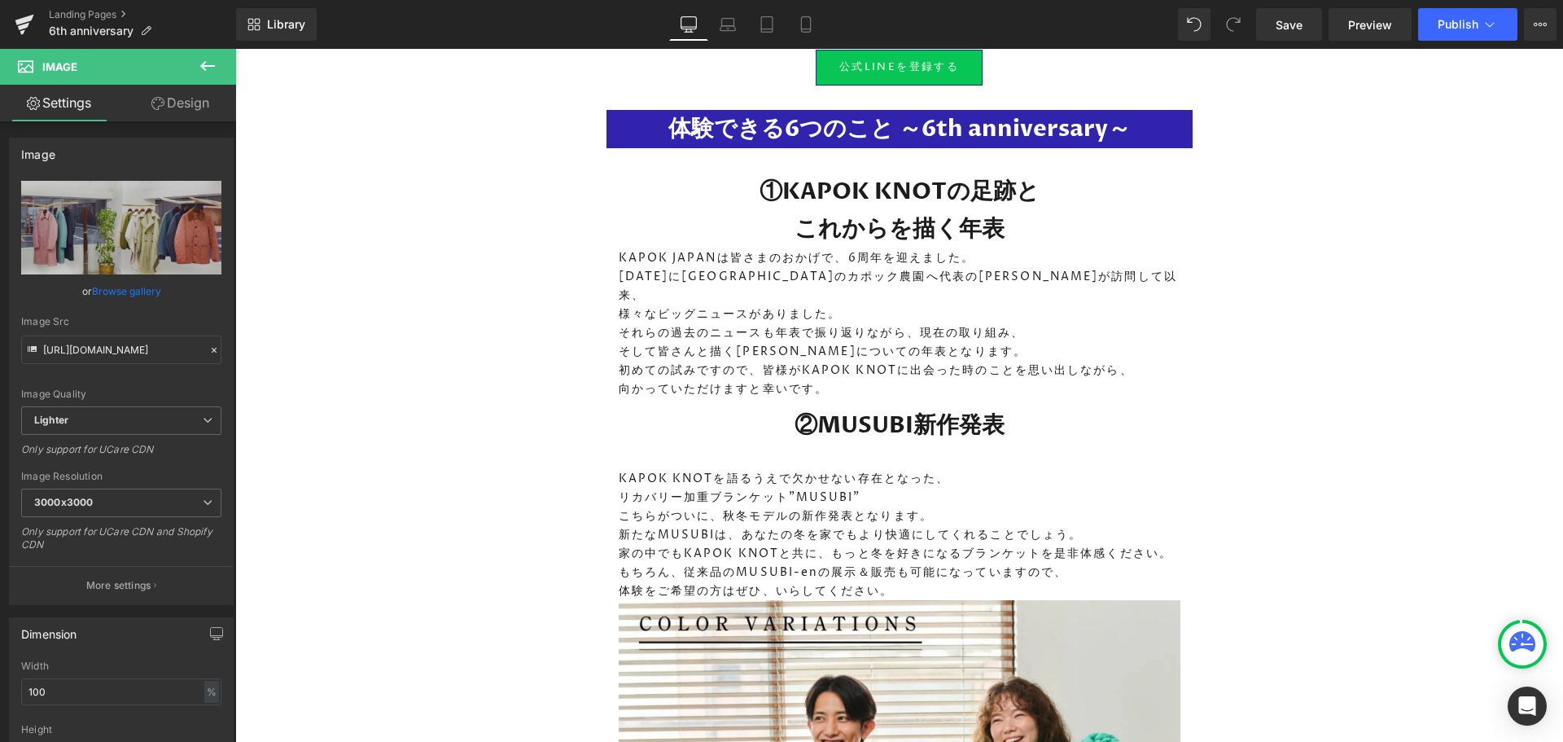
scroll to position [2143, 0]
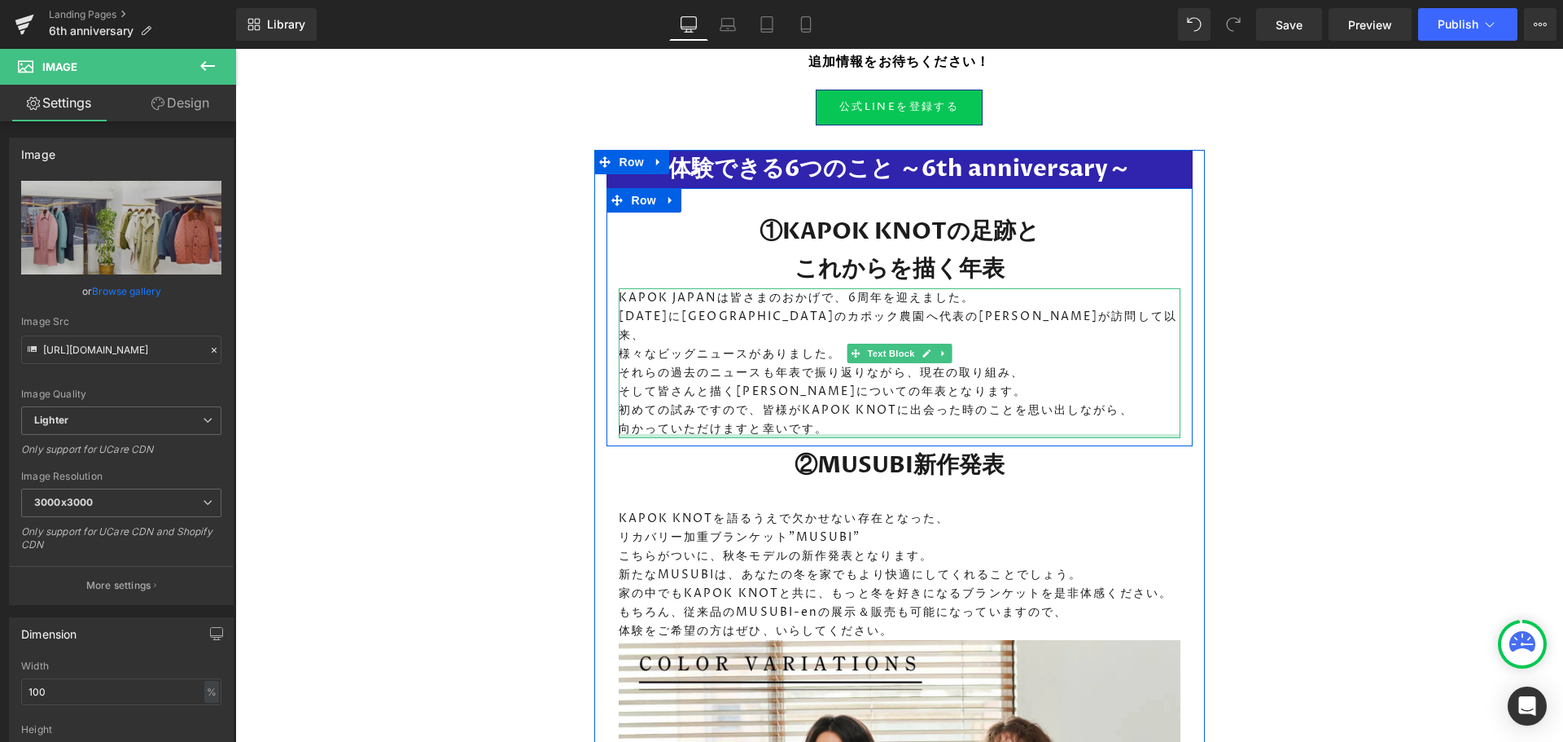
click at [856, 434] on div at bounding box center [900, 436] width 562 height 4
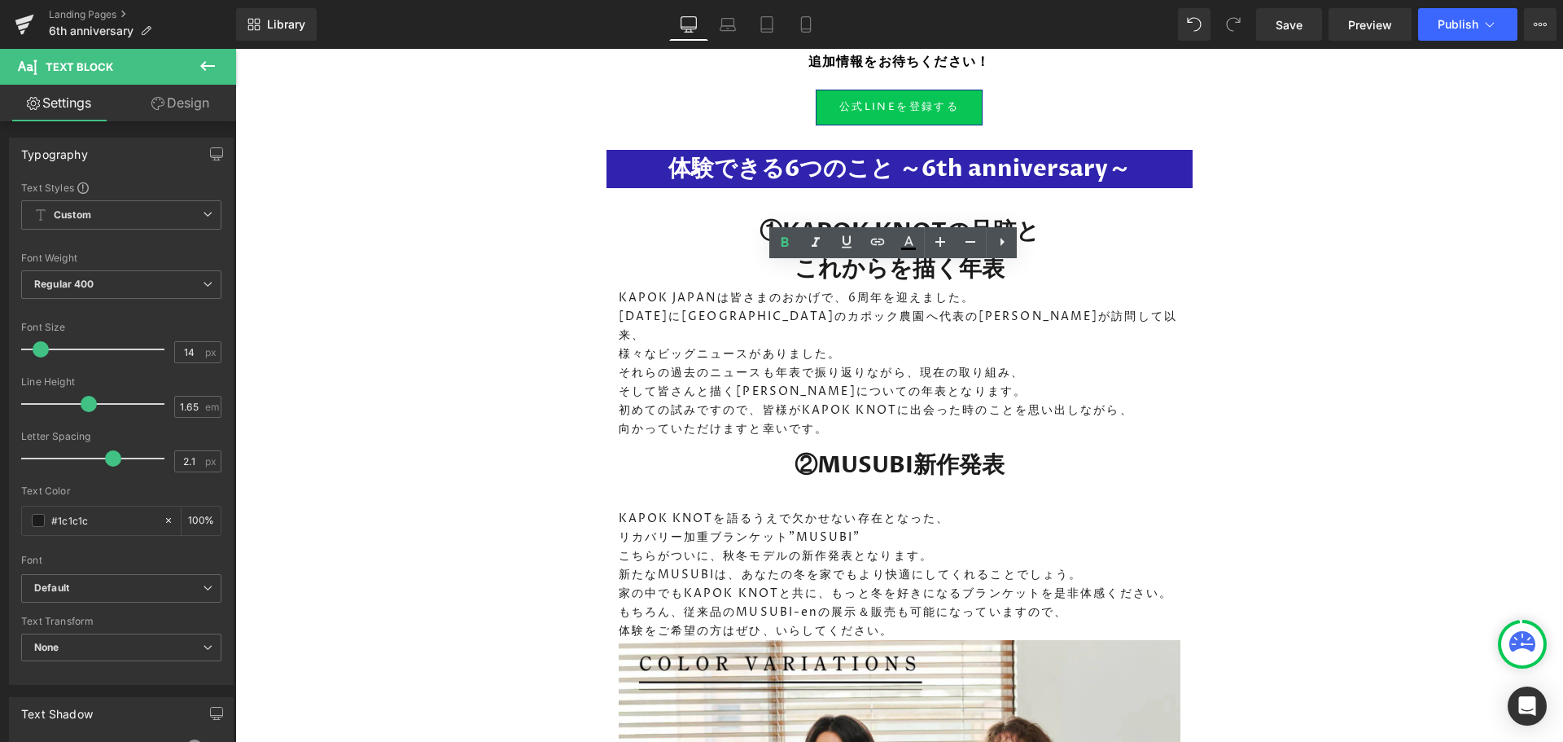
click at [1311, 20] on link "Save" at bounding box center [1289, 24] width 66 height 33
click at [1297, 30] on span "Save" at bounding box center [1289, 24] width 27 height 17
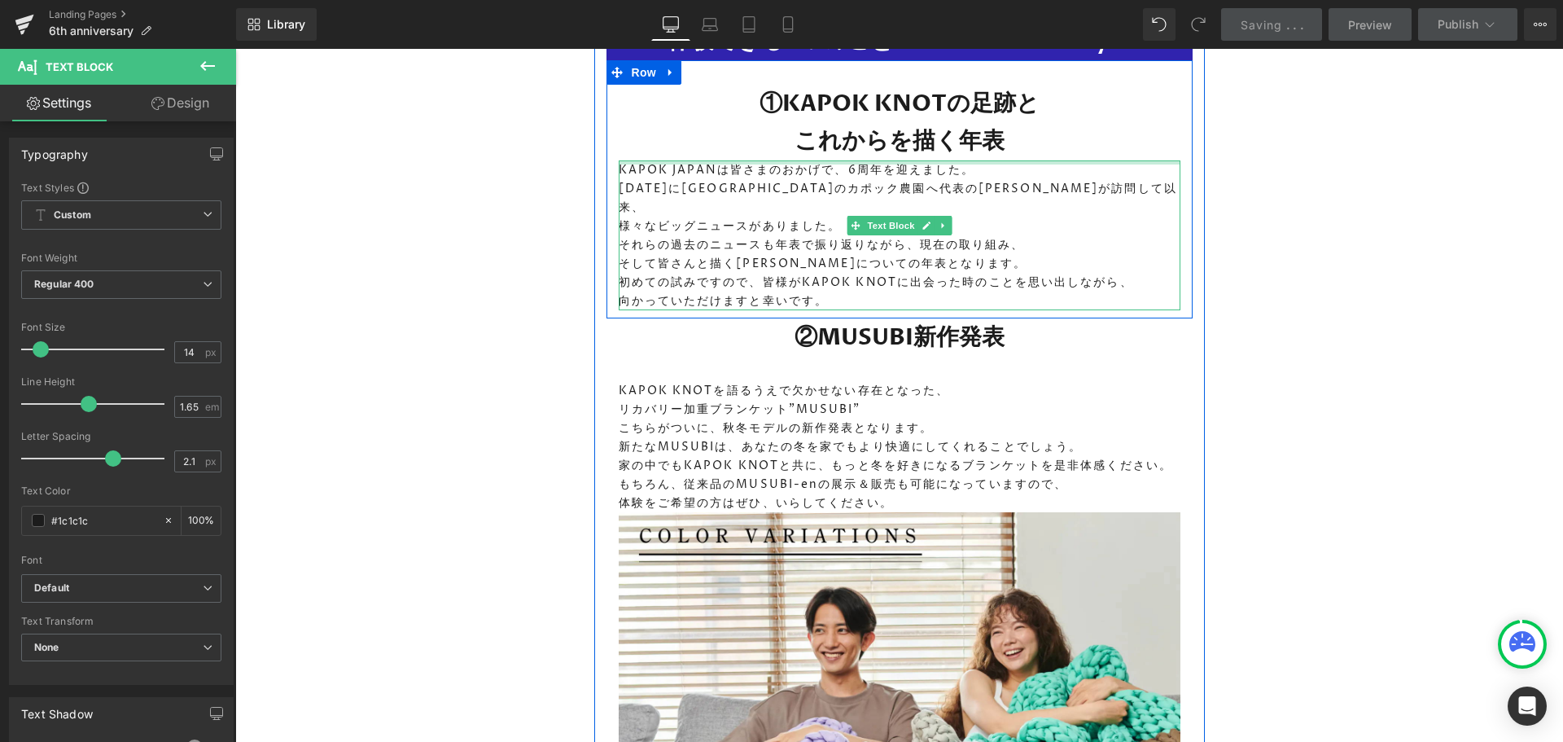
scroll to position [2306, 0]
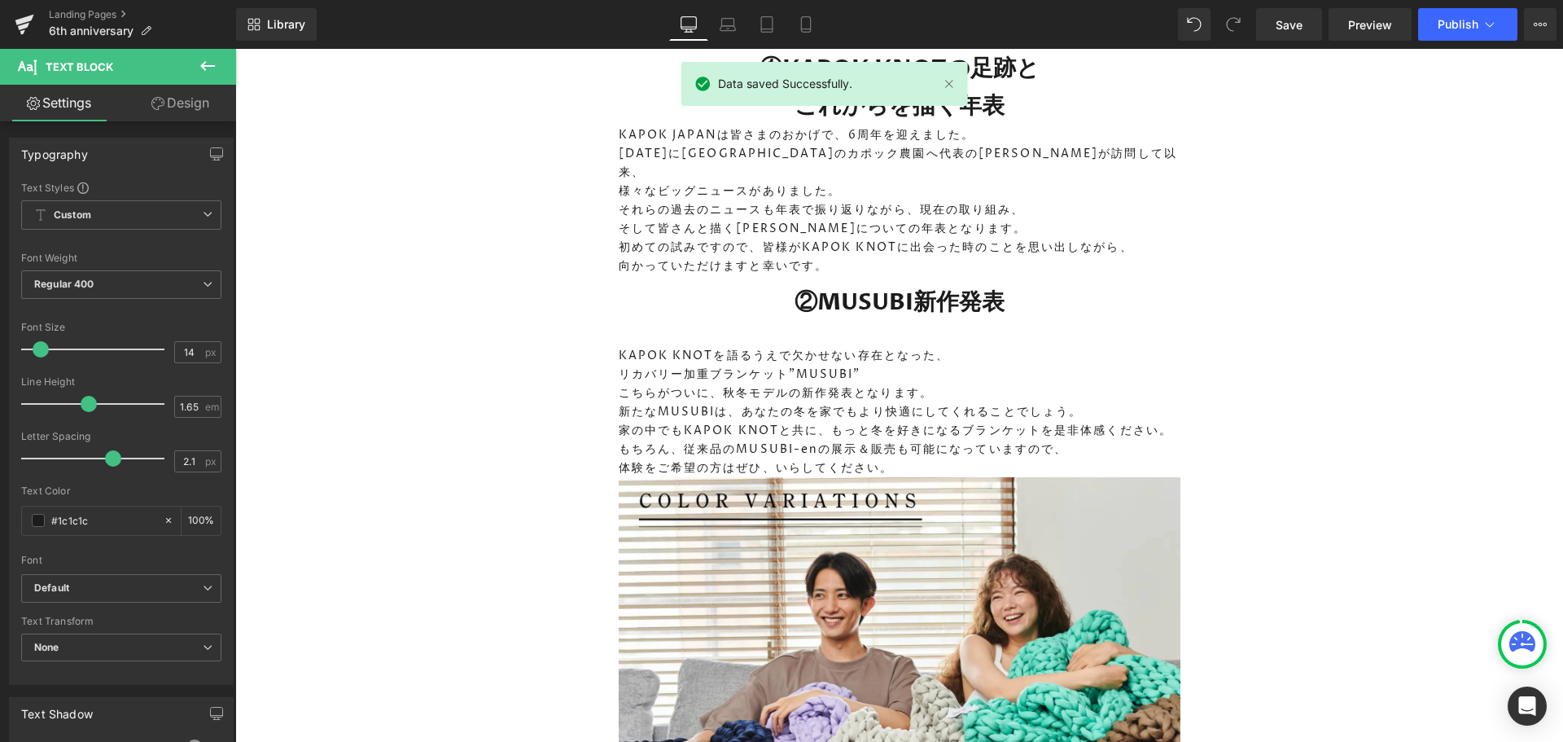
click at [204, 68] on icon at bounding box center [207, 66] width 15 height 10
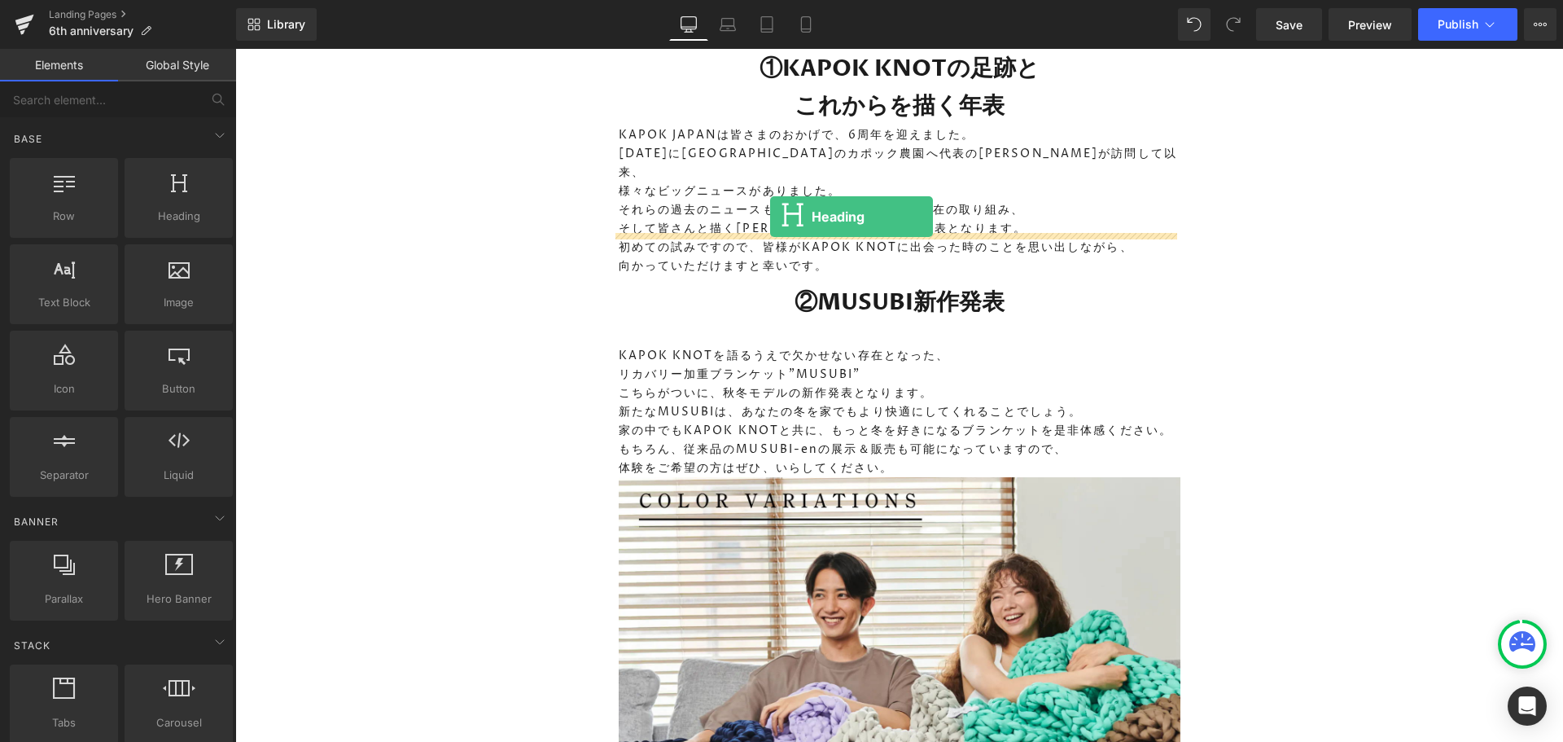
drag, startPoint x: 412, startPoint y: 241, endPoint x: 770, endPoint y: 217, distance: 359.0
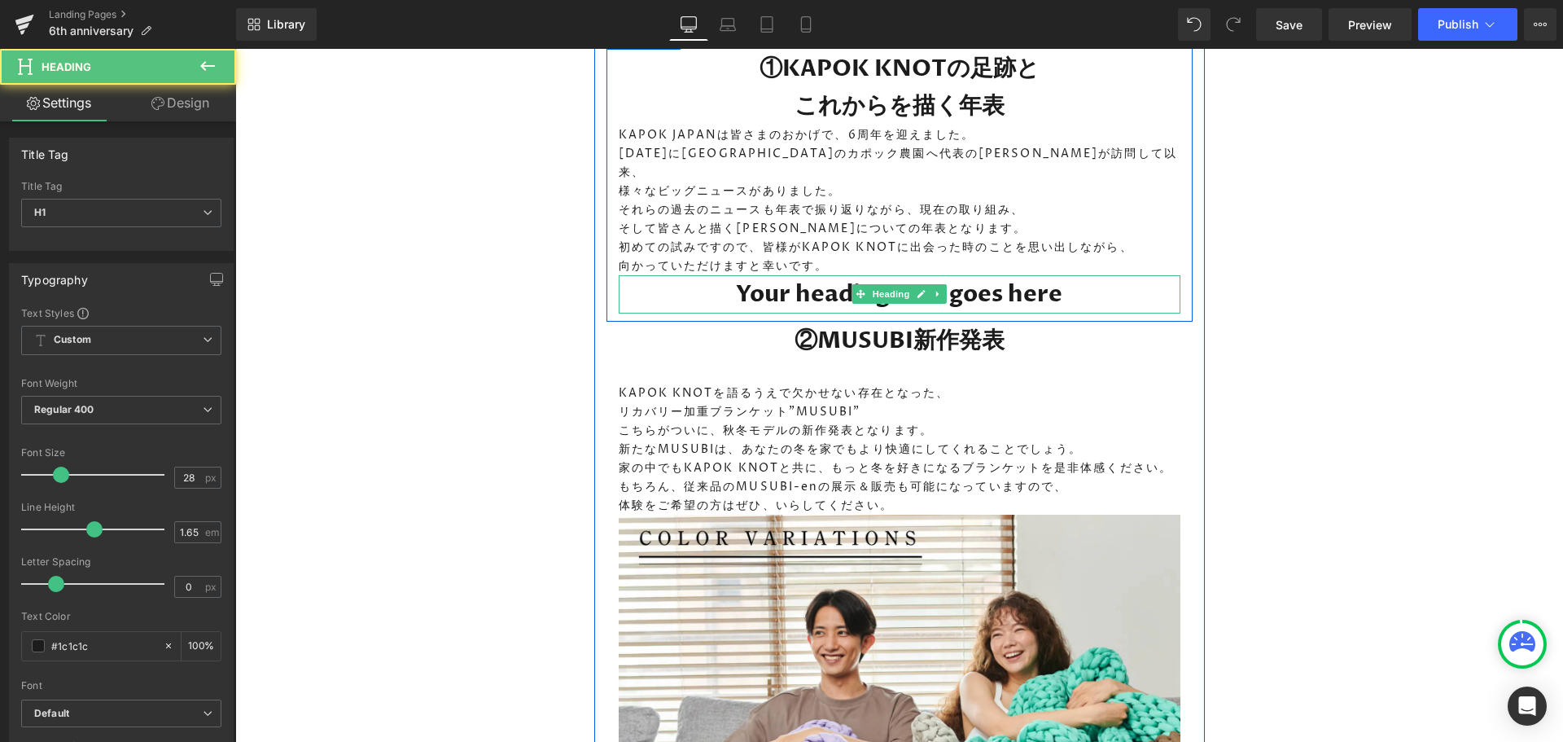
click at [832, 275] on h1 "Your heading text goes here" at bounding box center [900, 293] width 562 height 37
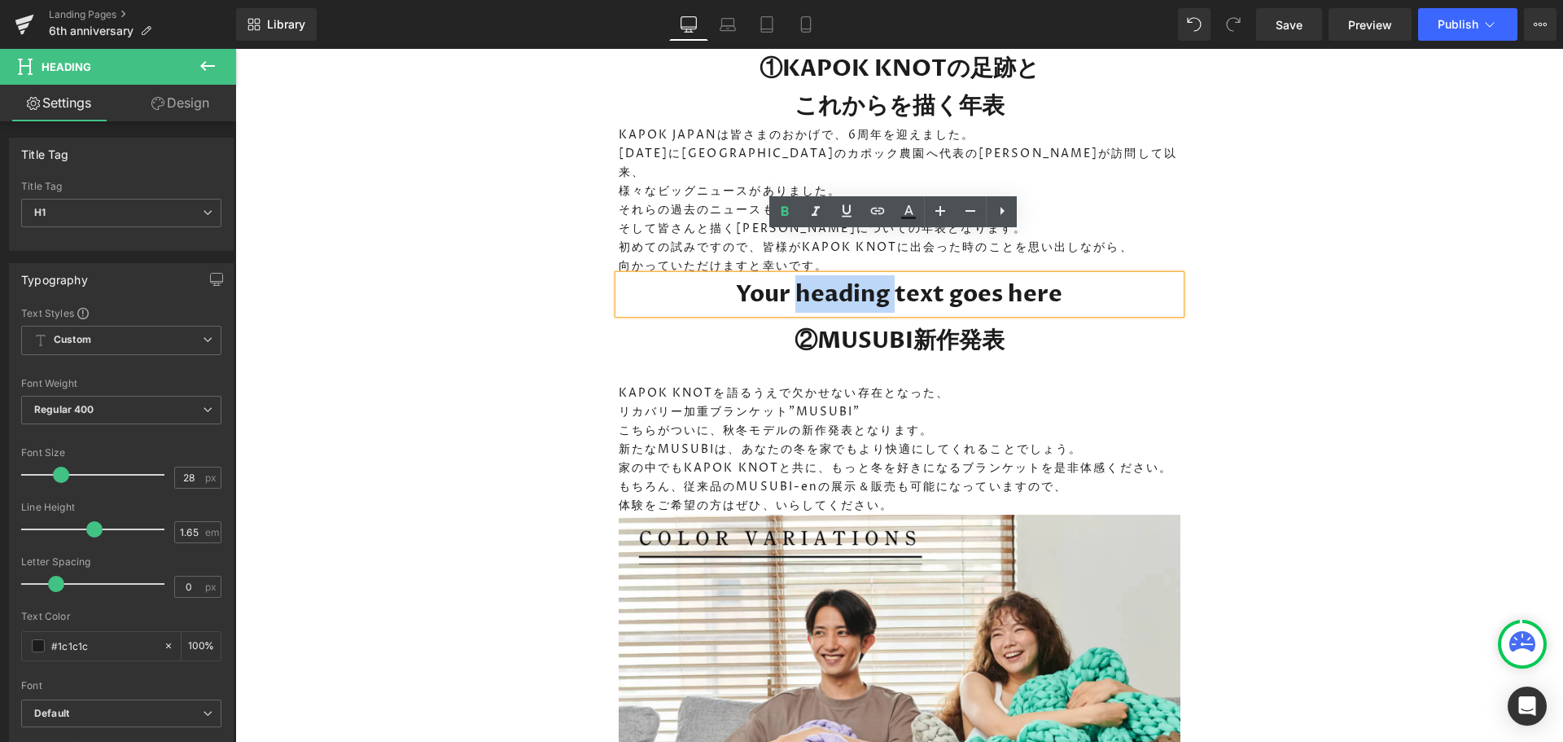
click at [832, 275] on h1 "Your heading text goes here" at bounding box center [900, 293] width 562 height 37
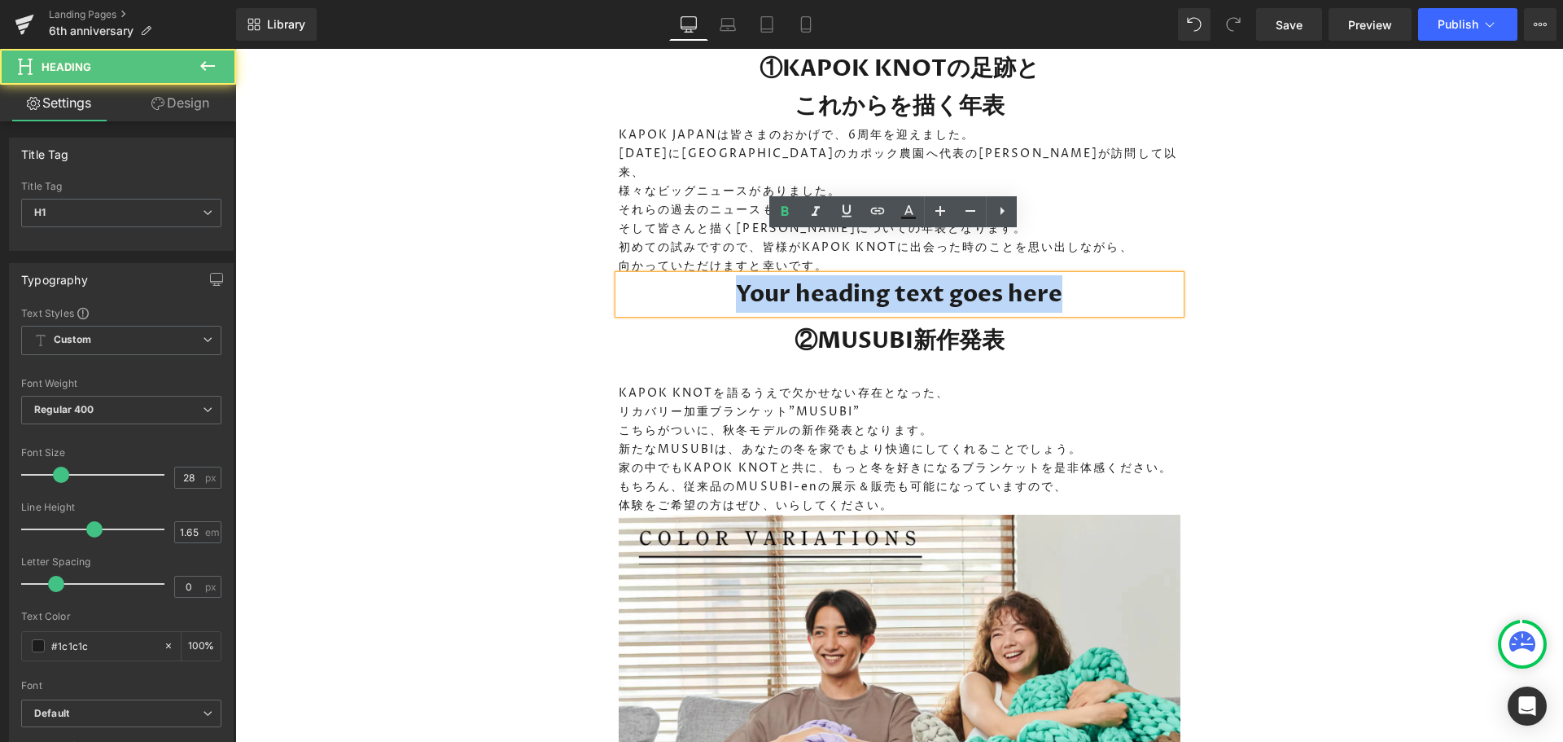
click at [832, 275] on h1 "Your heading text goes here" at bounding box center [900, 293] width 562 height 37
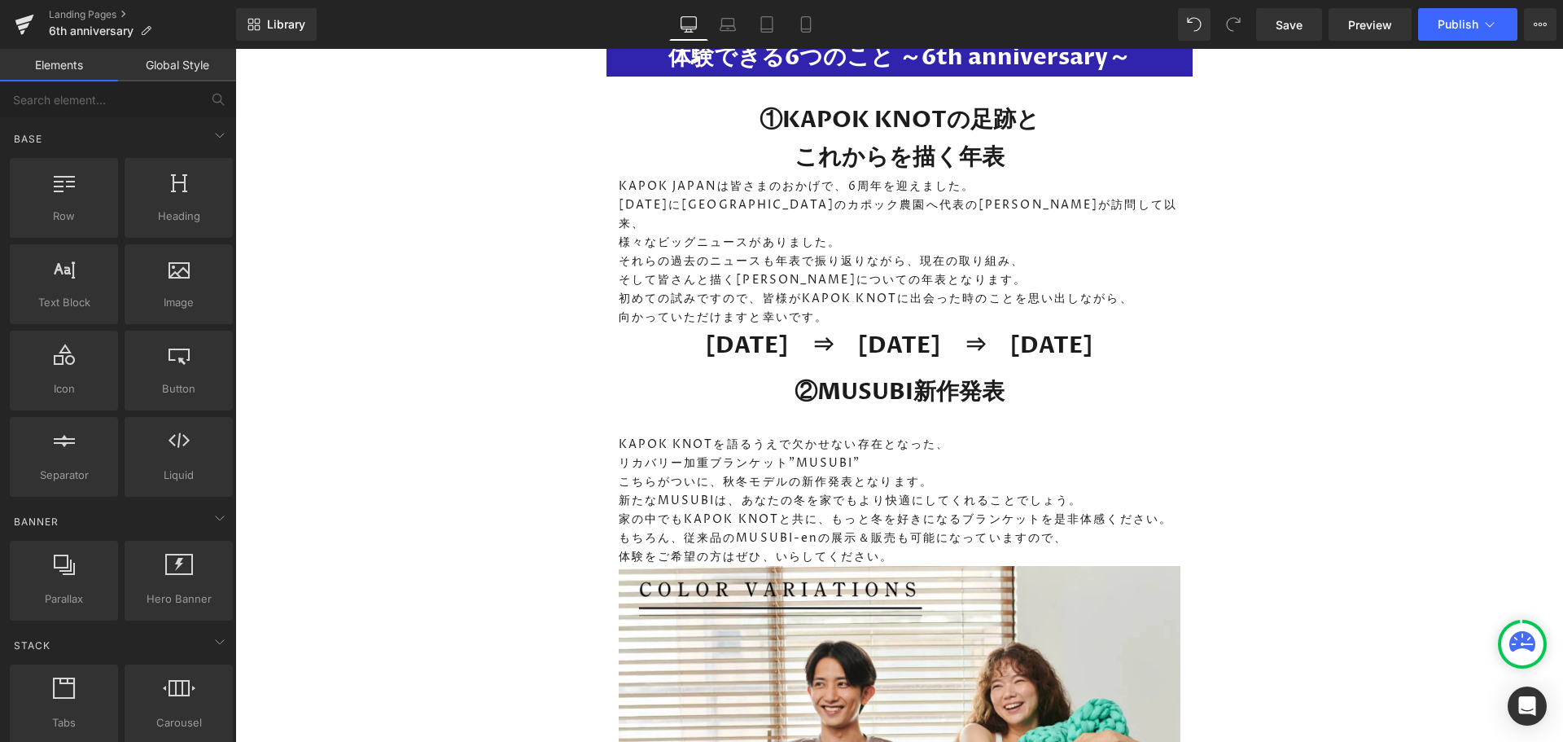
scroll to position [2143, 0]
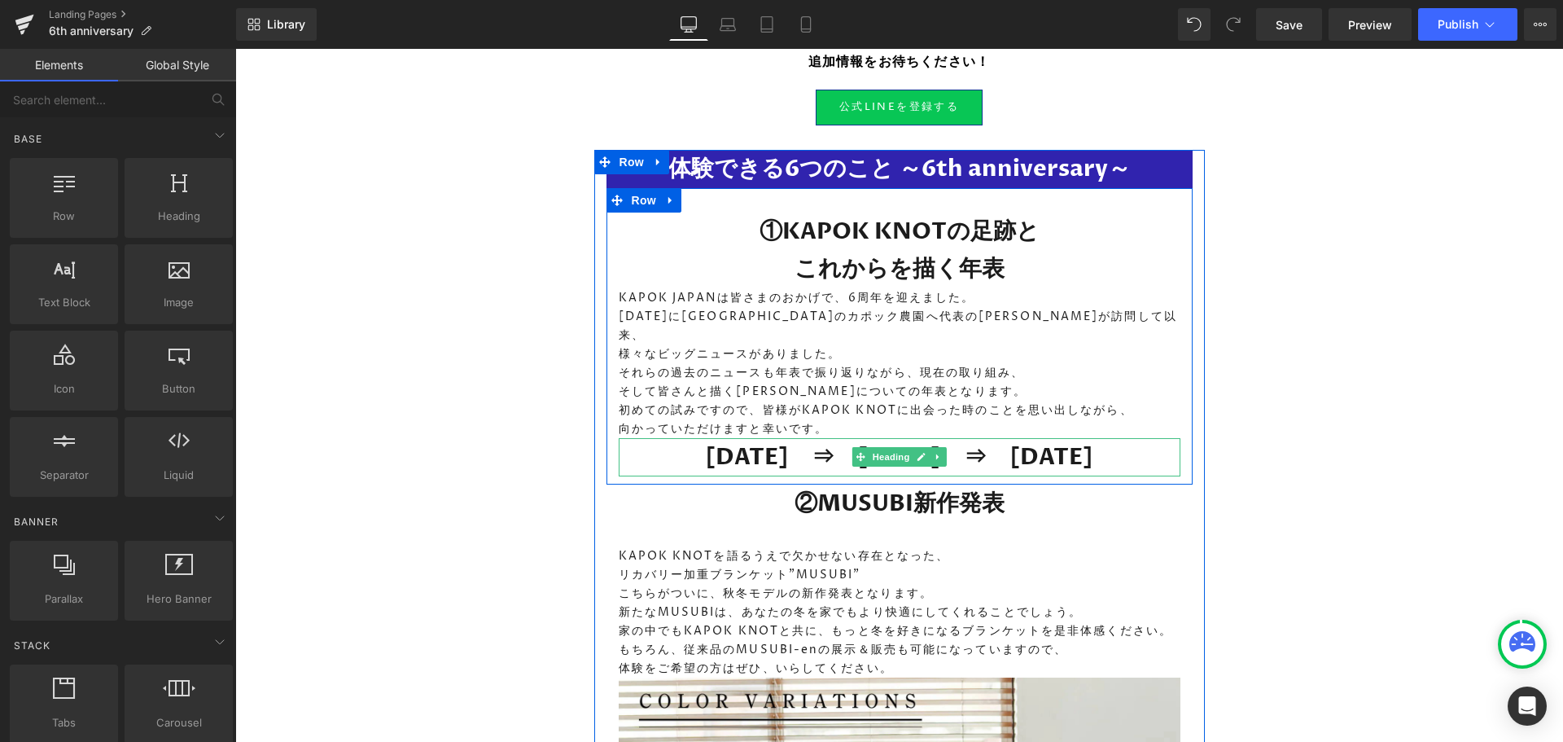
click at [838, 438] on h1 "2019　⇒　2025　⇒　2050" at bounding box center [900, 456] width 562 height 37
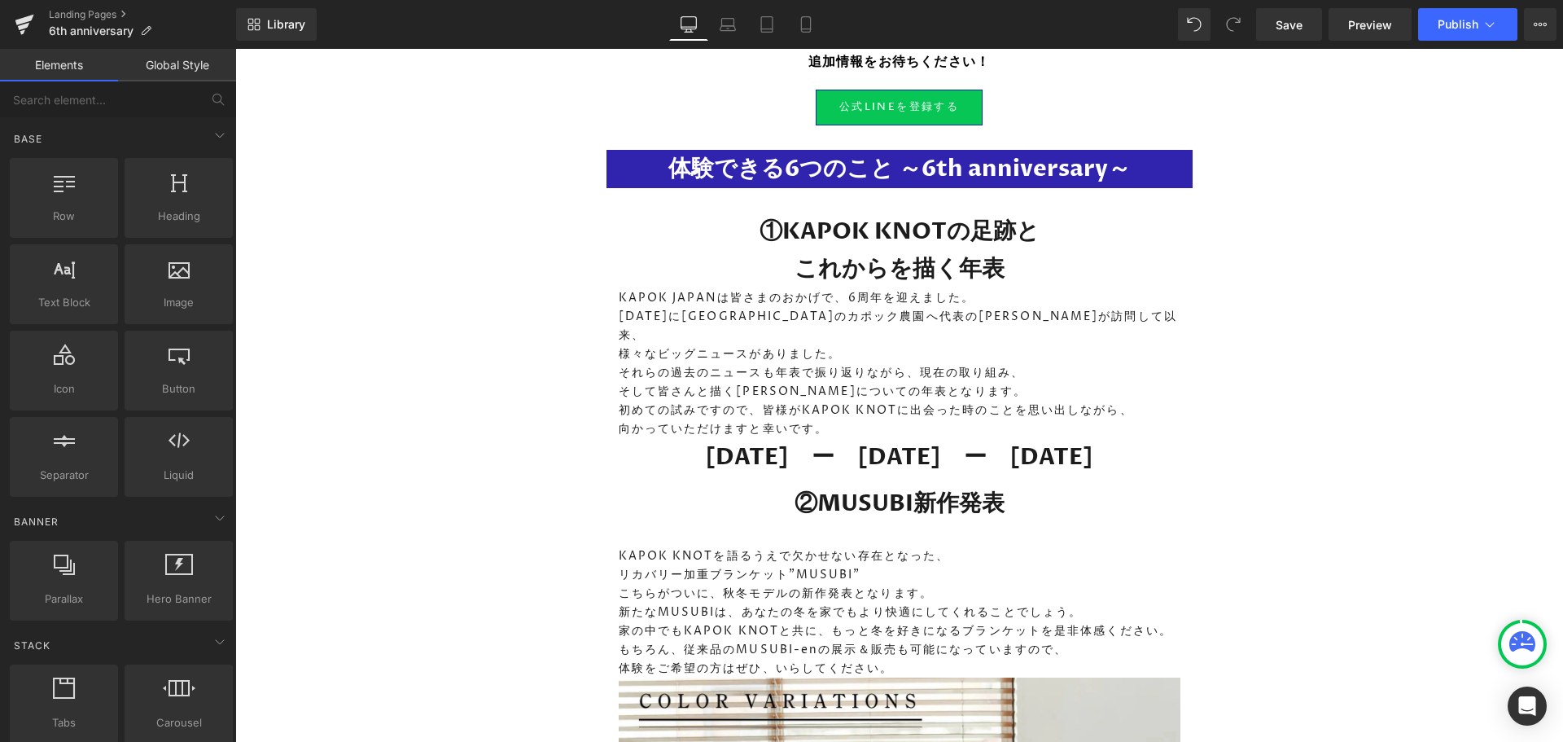
click at [1306, 33] on link "Save" at bounding box center [1289, 24] width 66 height 33
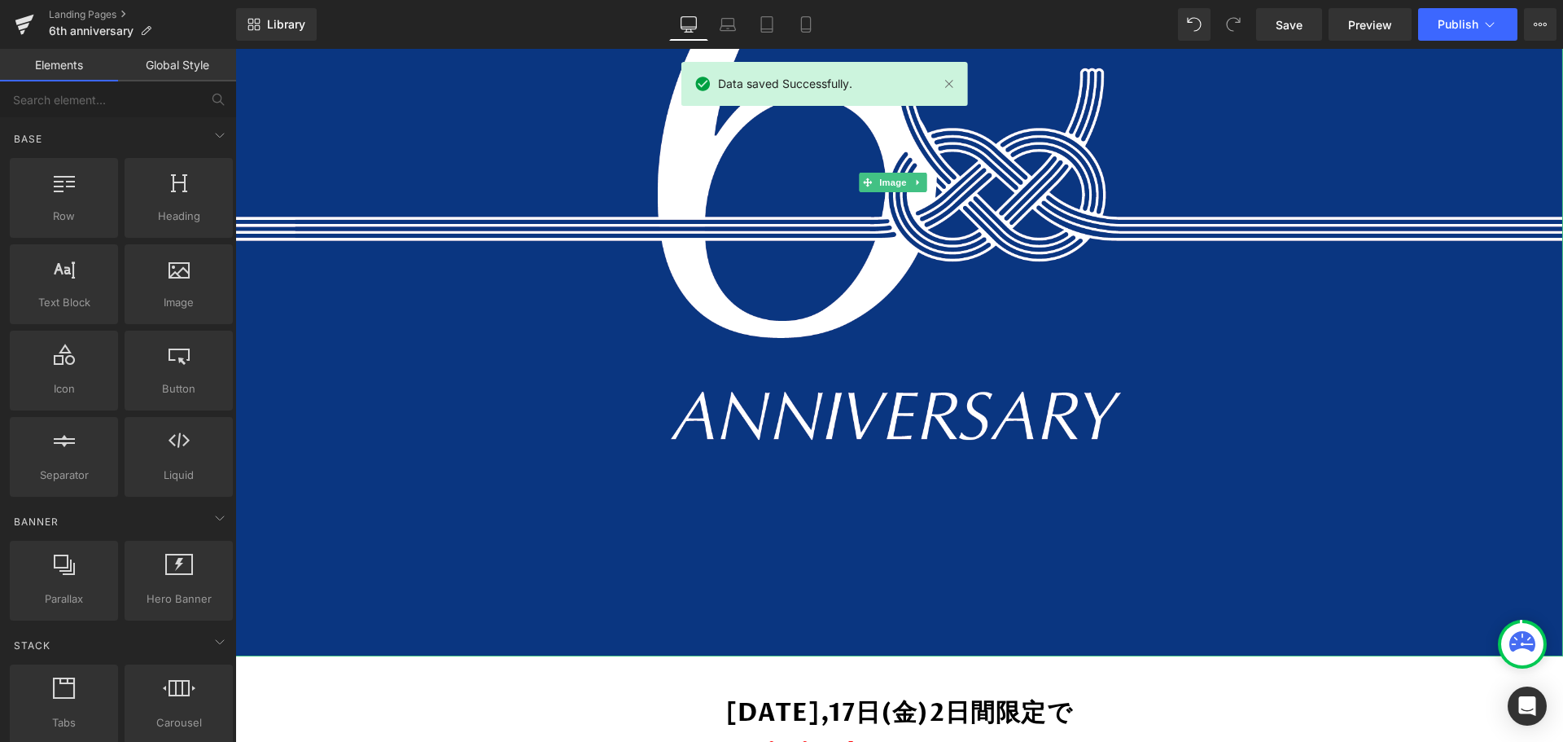
scroll to position [352, 0]
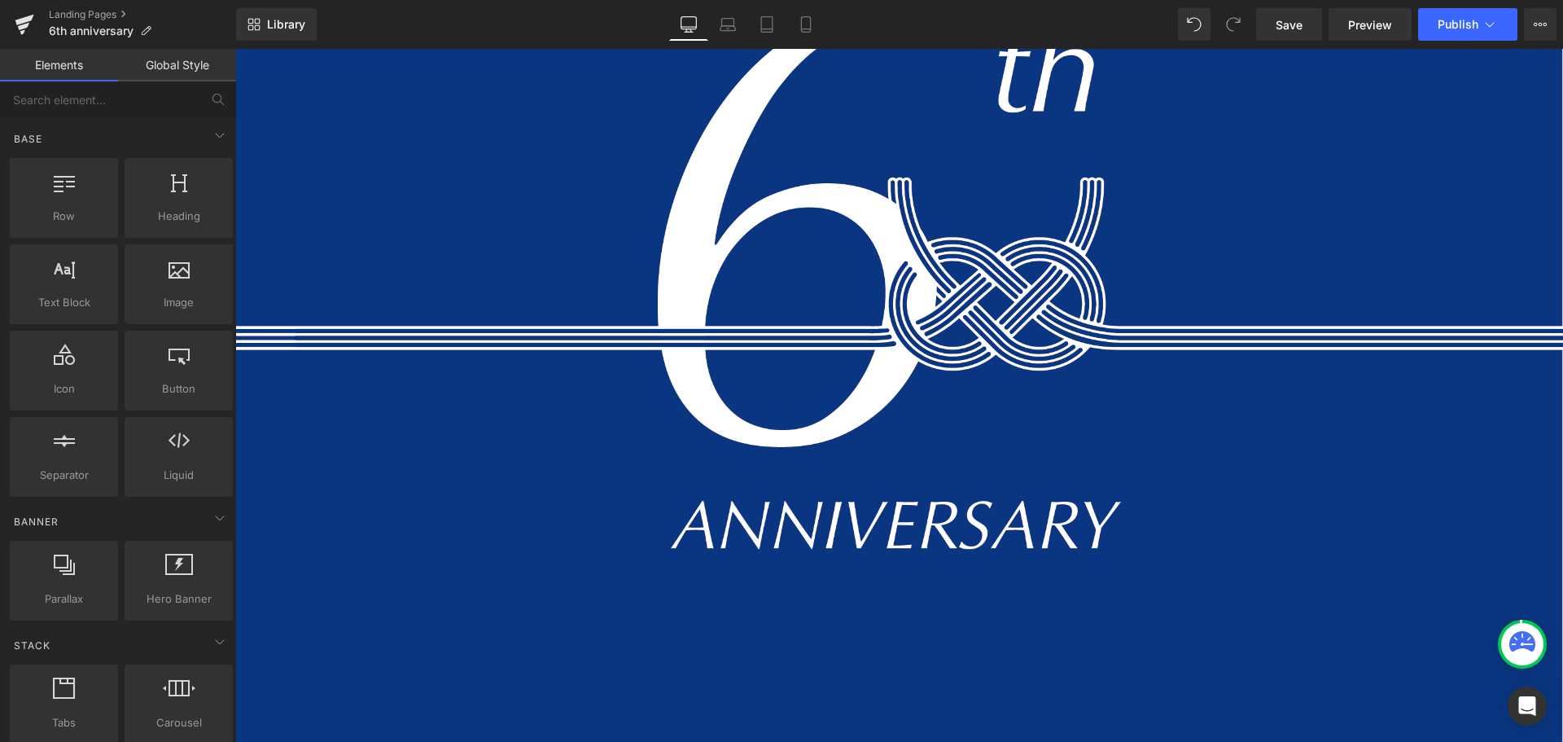
click at [1470, 29] on span "Publish" at bounding box center [1458, 24] width 41 height 13
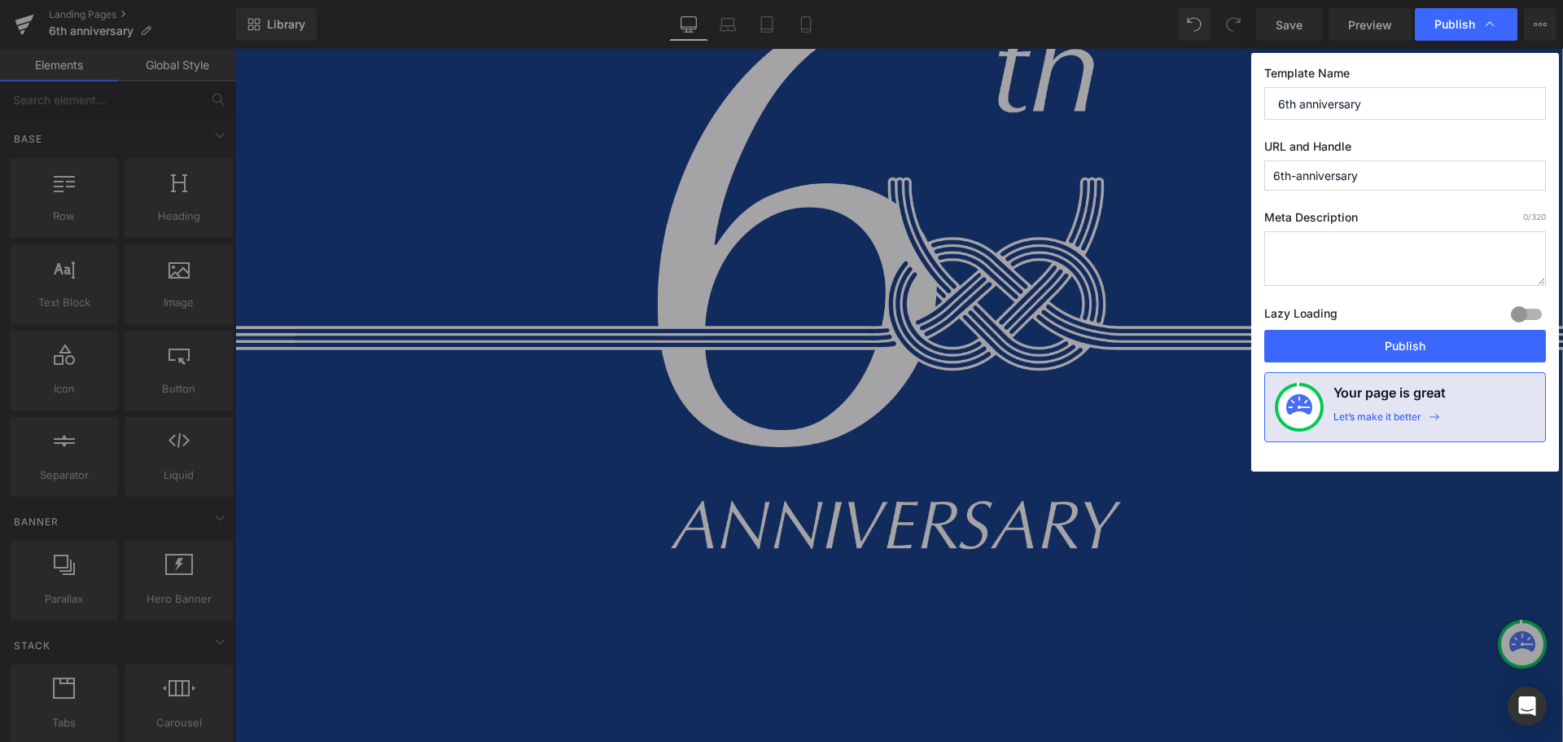
click at [1385, 342] on button "Publish" at bounding box center [1405, 346] width 282 height 33
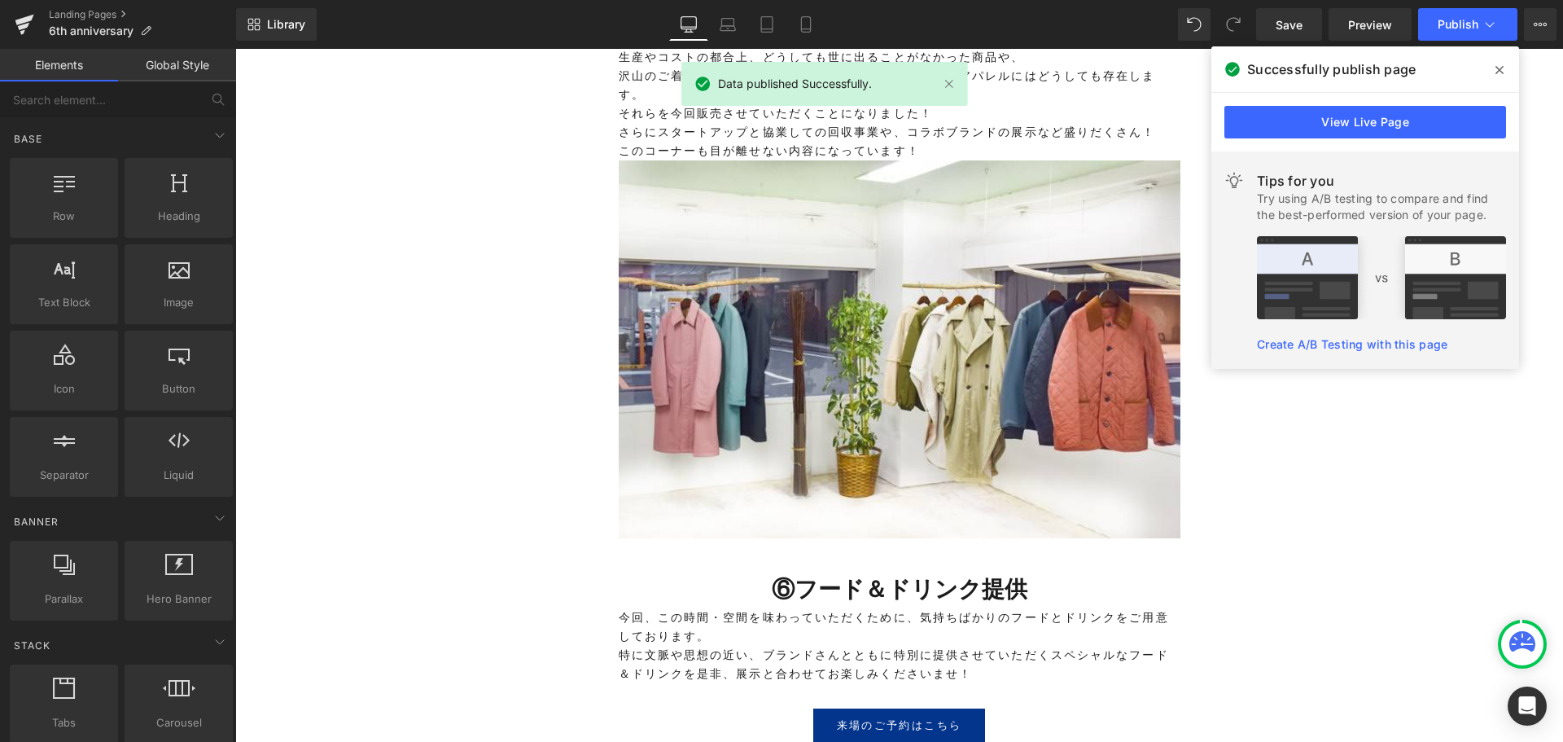
scroll to position [4423, 0]
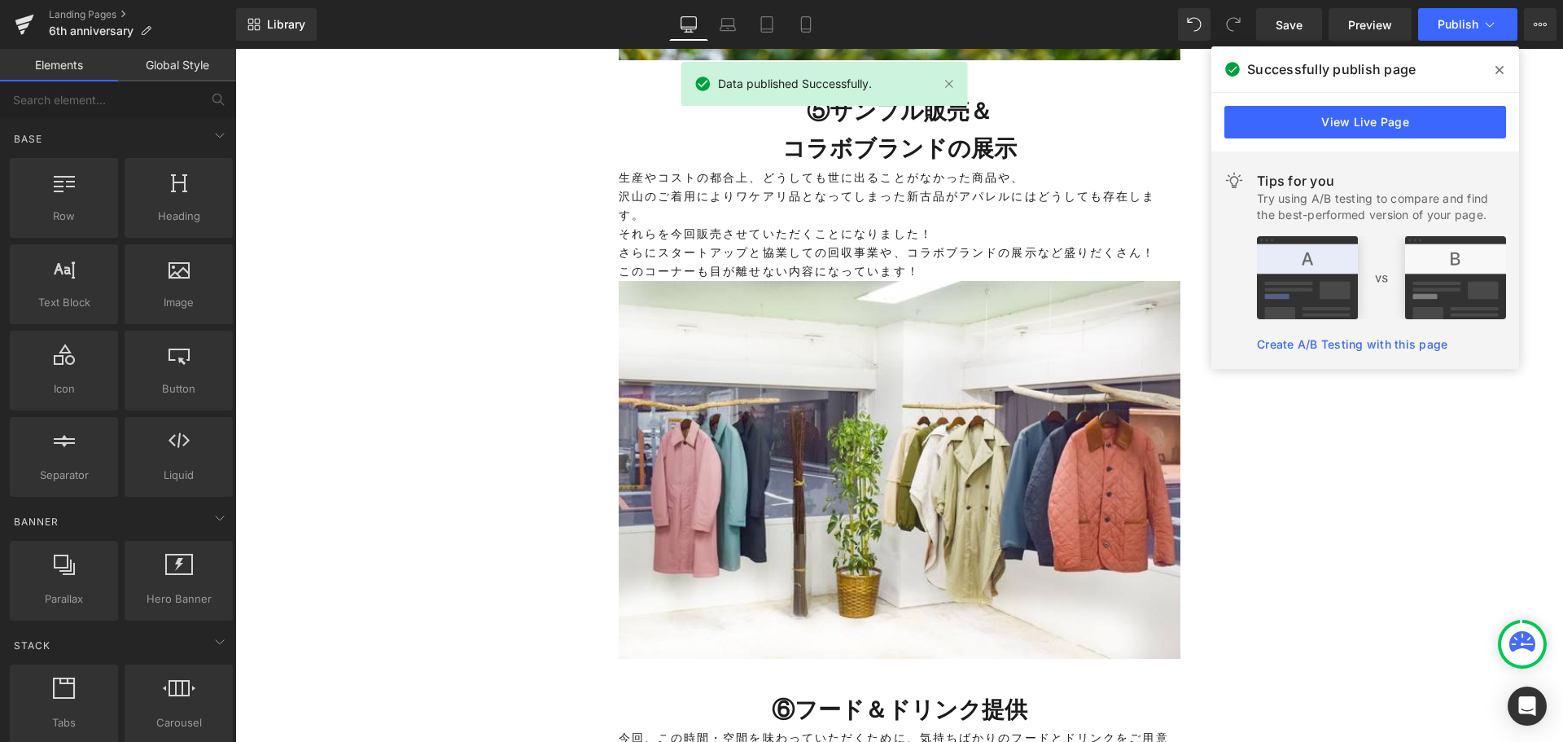
click at [1284, 118] on link "View Live Page" at bounding box center [1365, 122] width 282 height 33
